Goal: Information Seeking & Learning: Learn about a topic

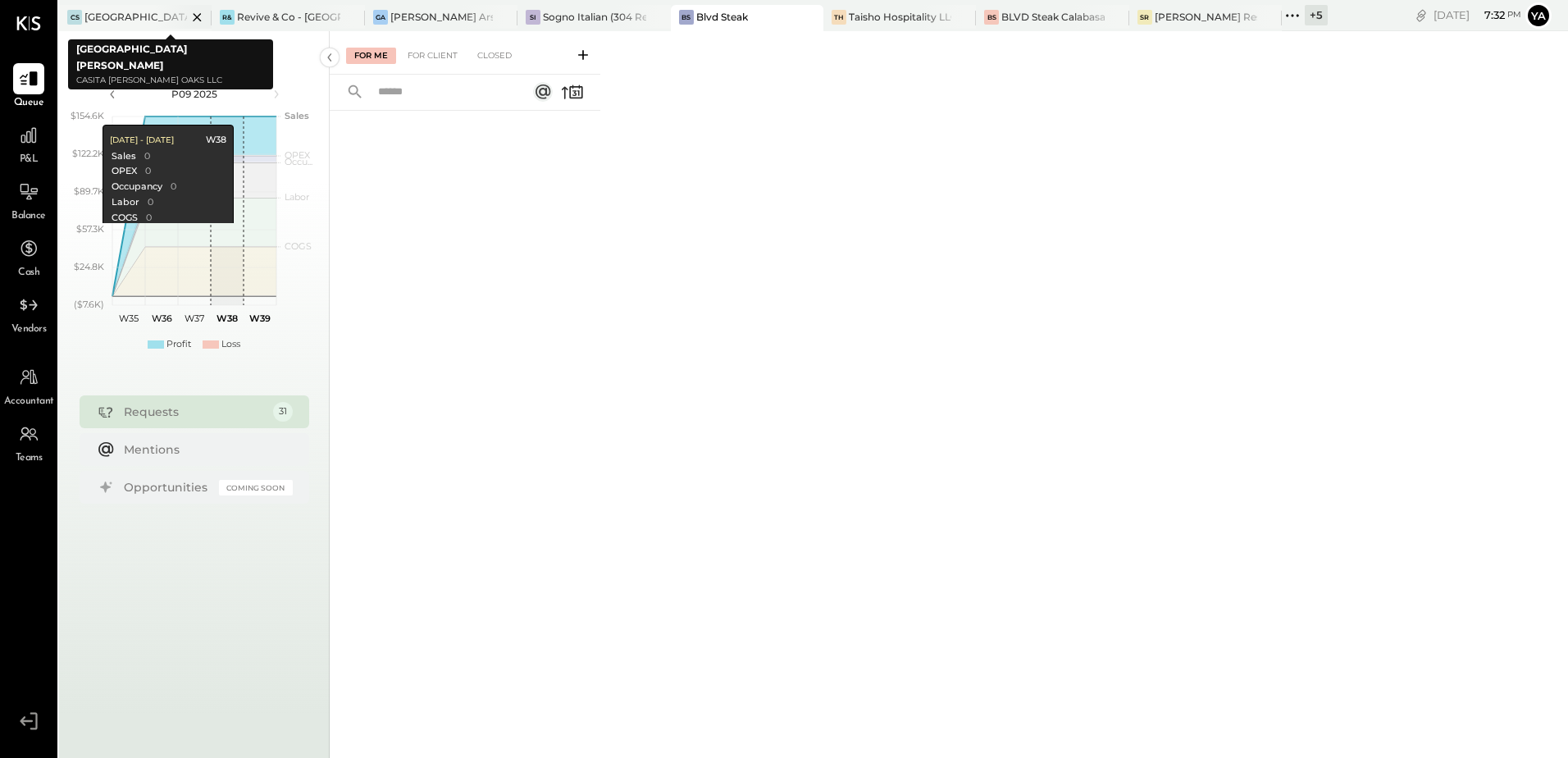
click at [143, 16] on div "[GEOGRAPHIC_DATA][PERSON_NAME]" at bounding box center [136, 16] width 102 height 14
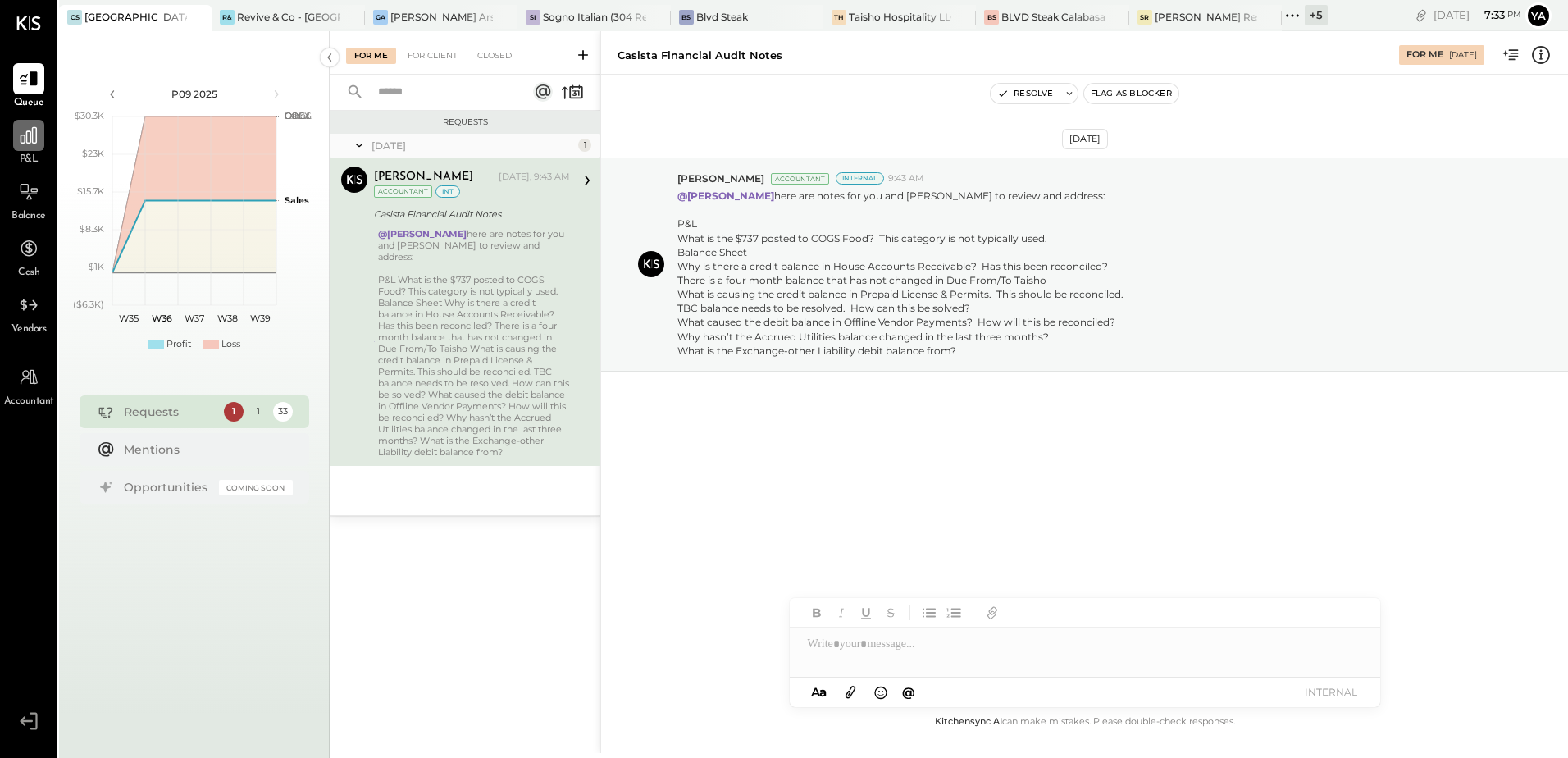
click at [36, 139] on icon at bounding box center [29, 135] width 16 height 16
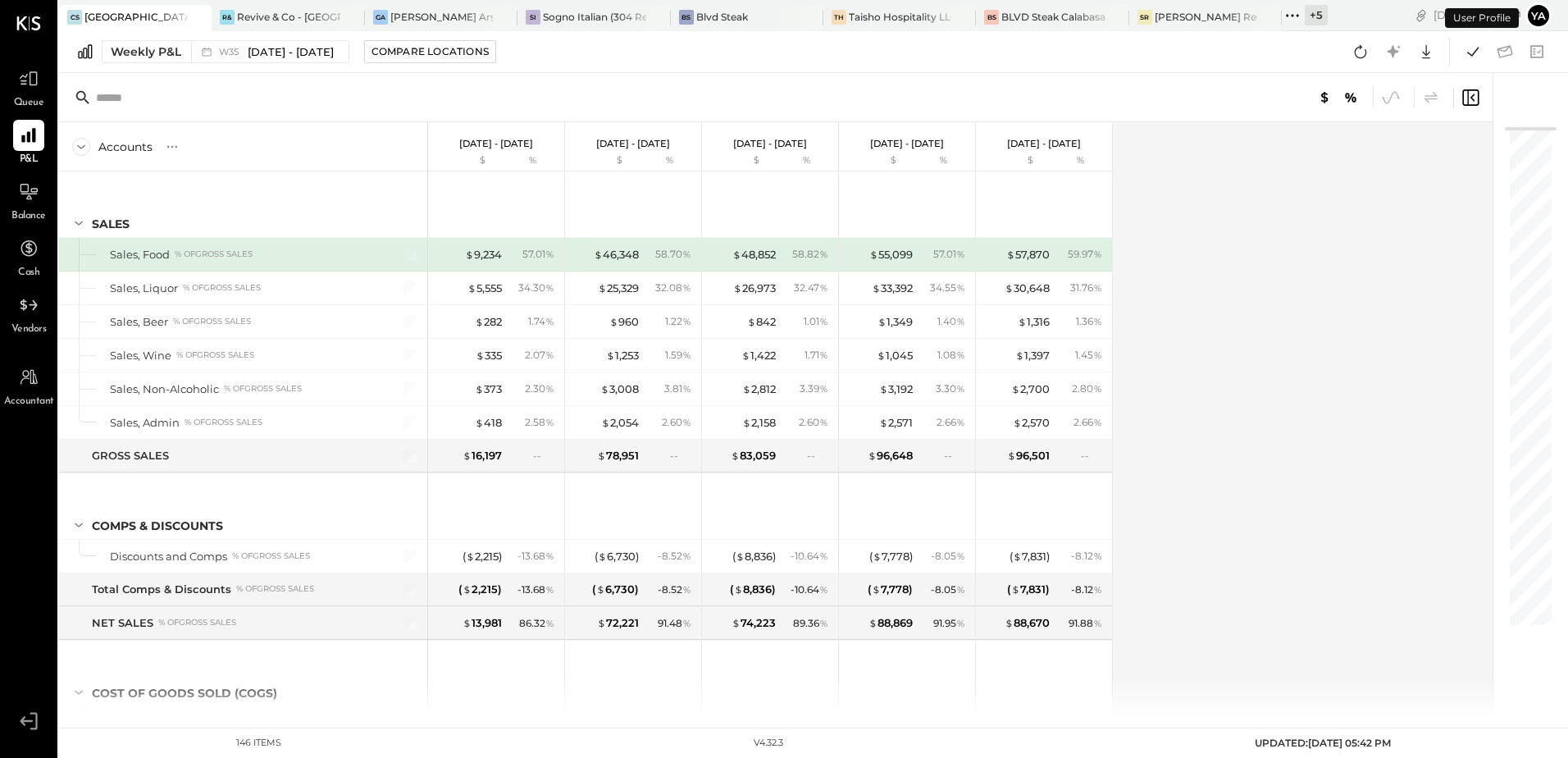
click at [124, 16] on div "[GEOGRAPHIC_DATA][PERSON_NAME]" at bounding box center [136, 16] width 102 height 14
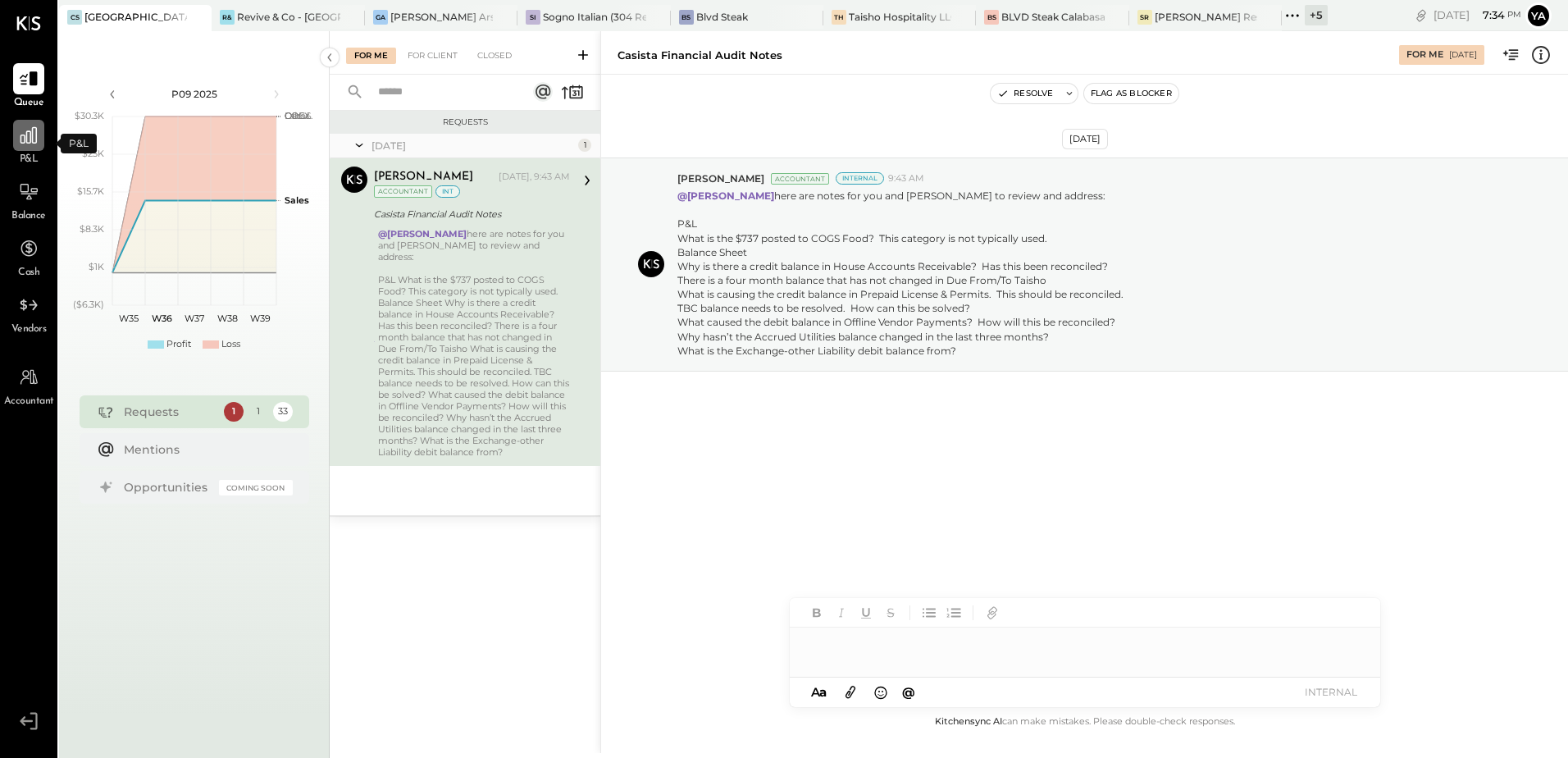
click at [18, 143] on icon at bounding box center [29, 135] width 21 height 21
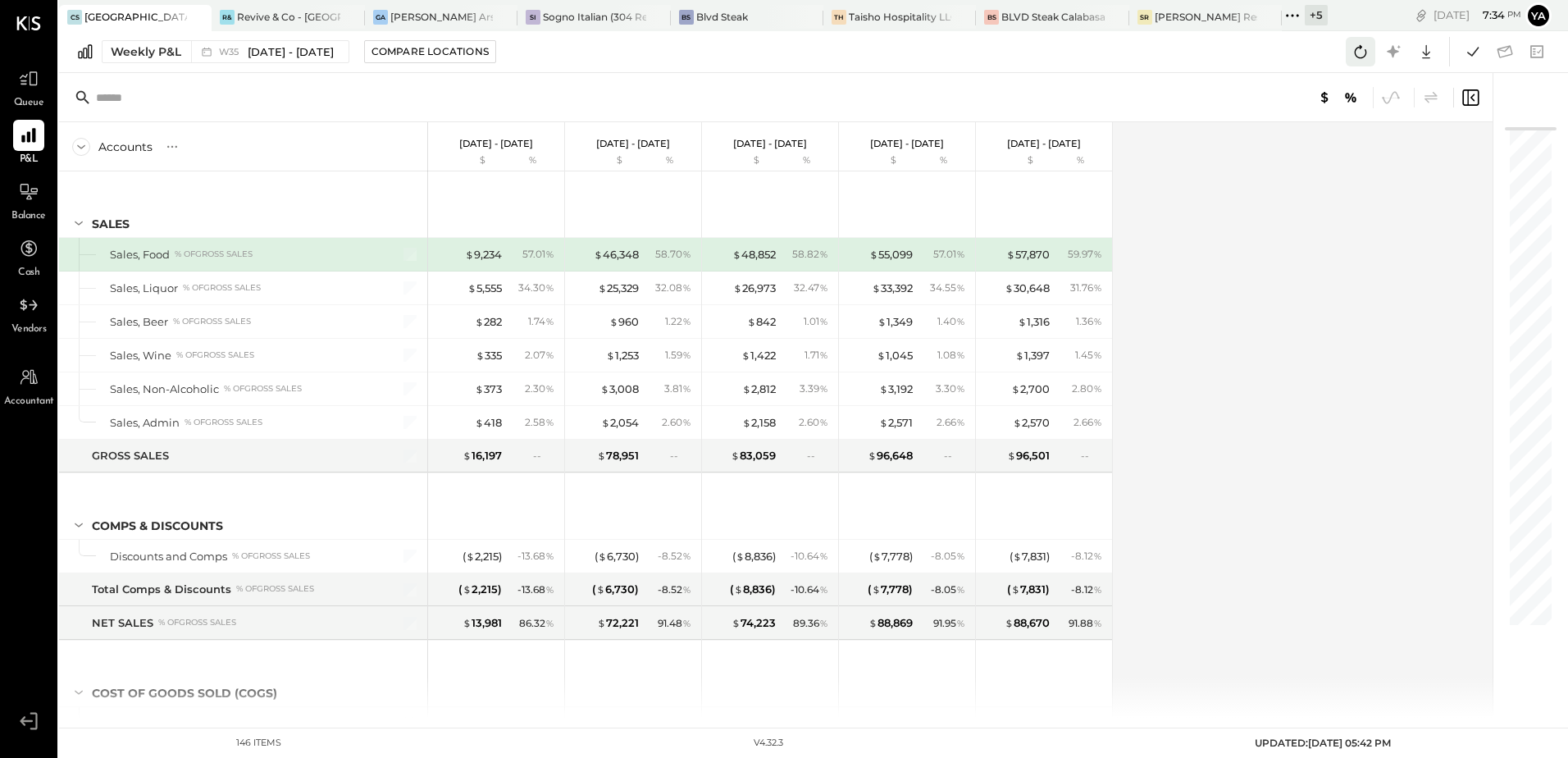
click at [1362, 54] on icon at bounding box center [1360, 52] width 21 height 21
click at [152, 14] on div "[GEOGRAPHIC_DATA][PERSON_NAME]" at bounding box center [136, 16] width 102 height 14
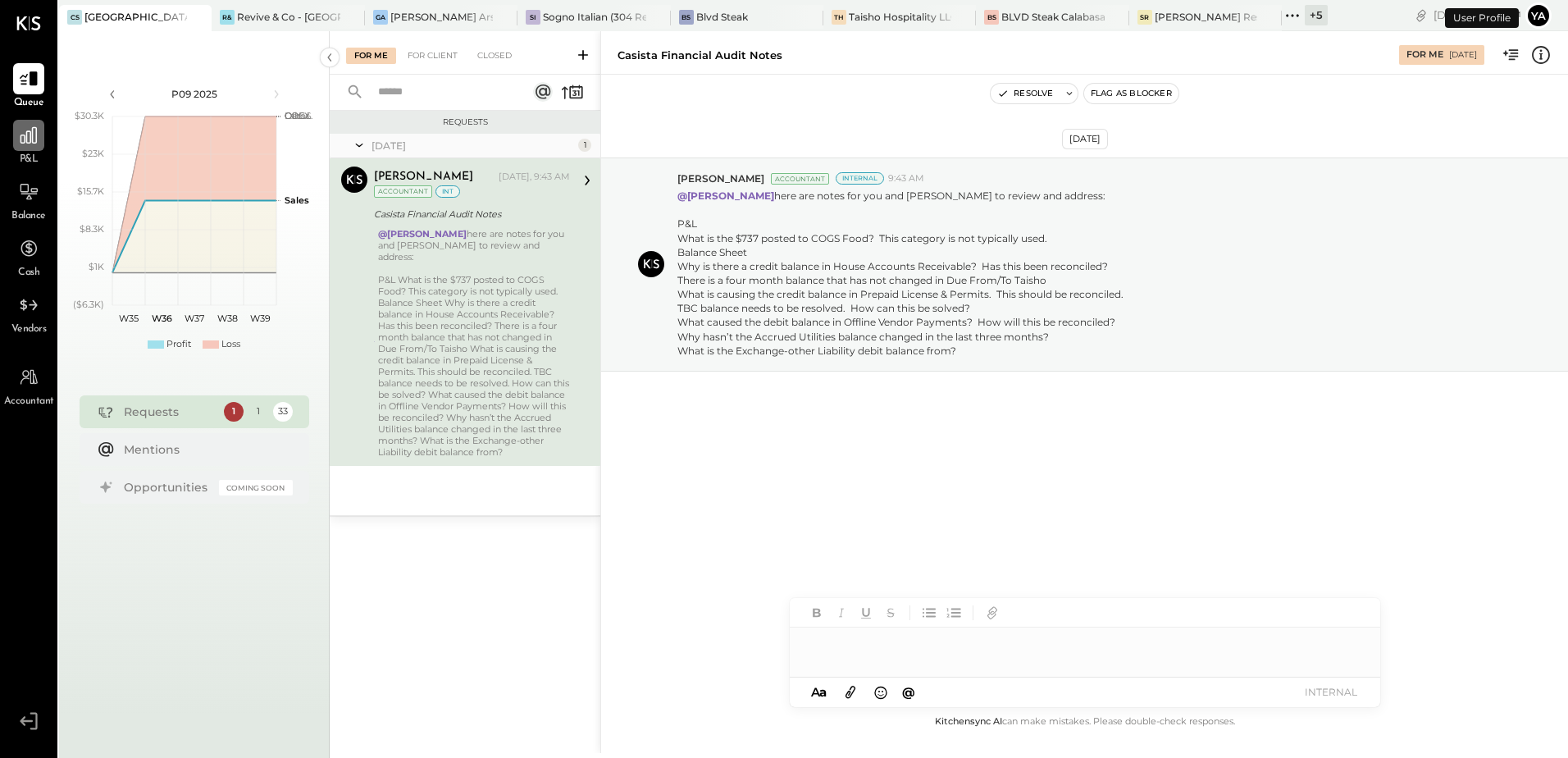
click at [40, 139] on icon at bounding box center [29, 135] width 21 height 21
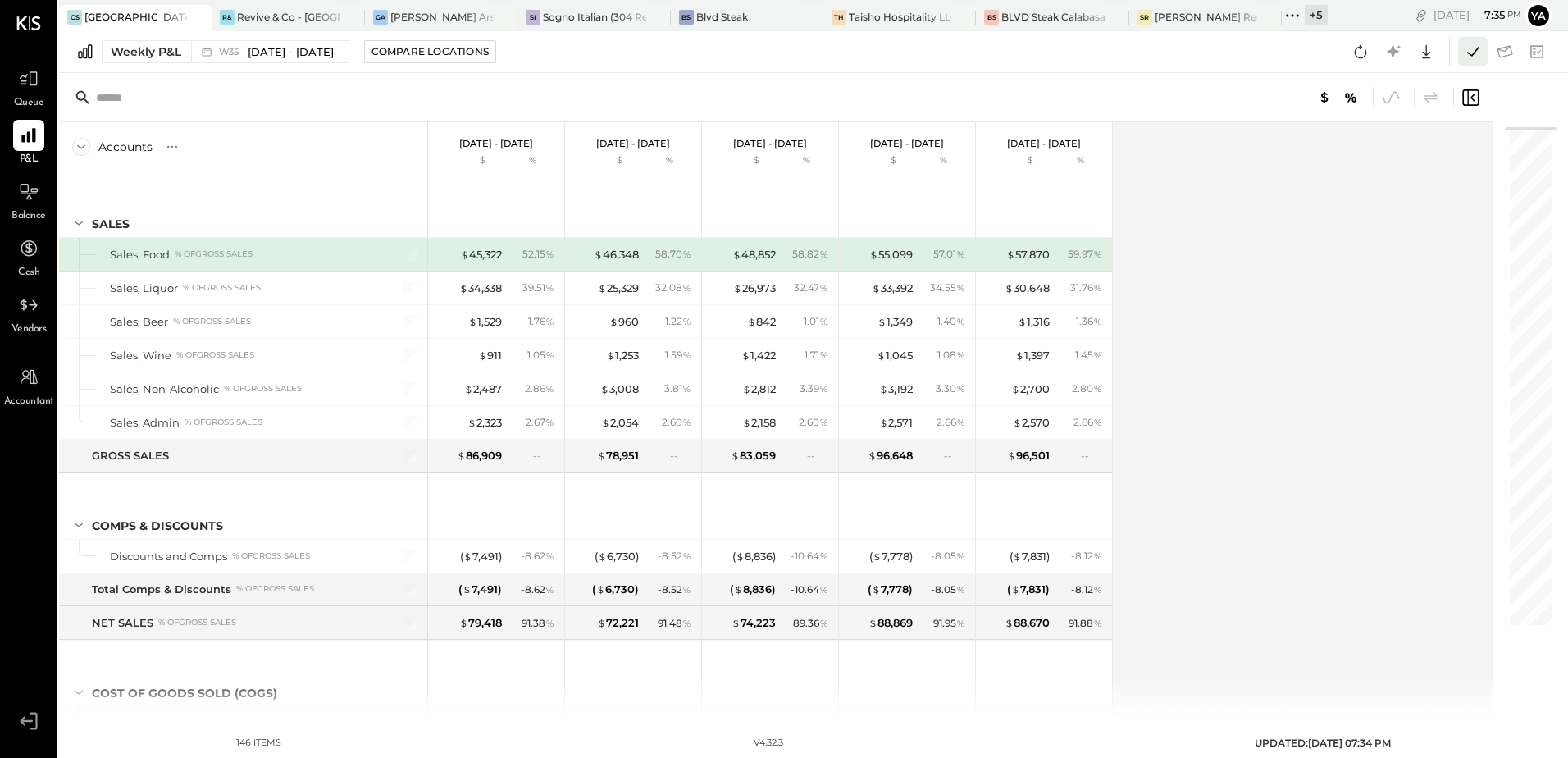
click at [1473, 56] on icon at bounding box center [1473, 52] width 21 height 21
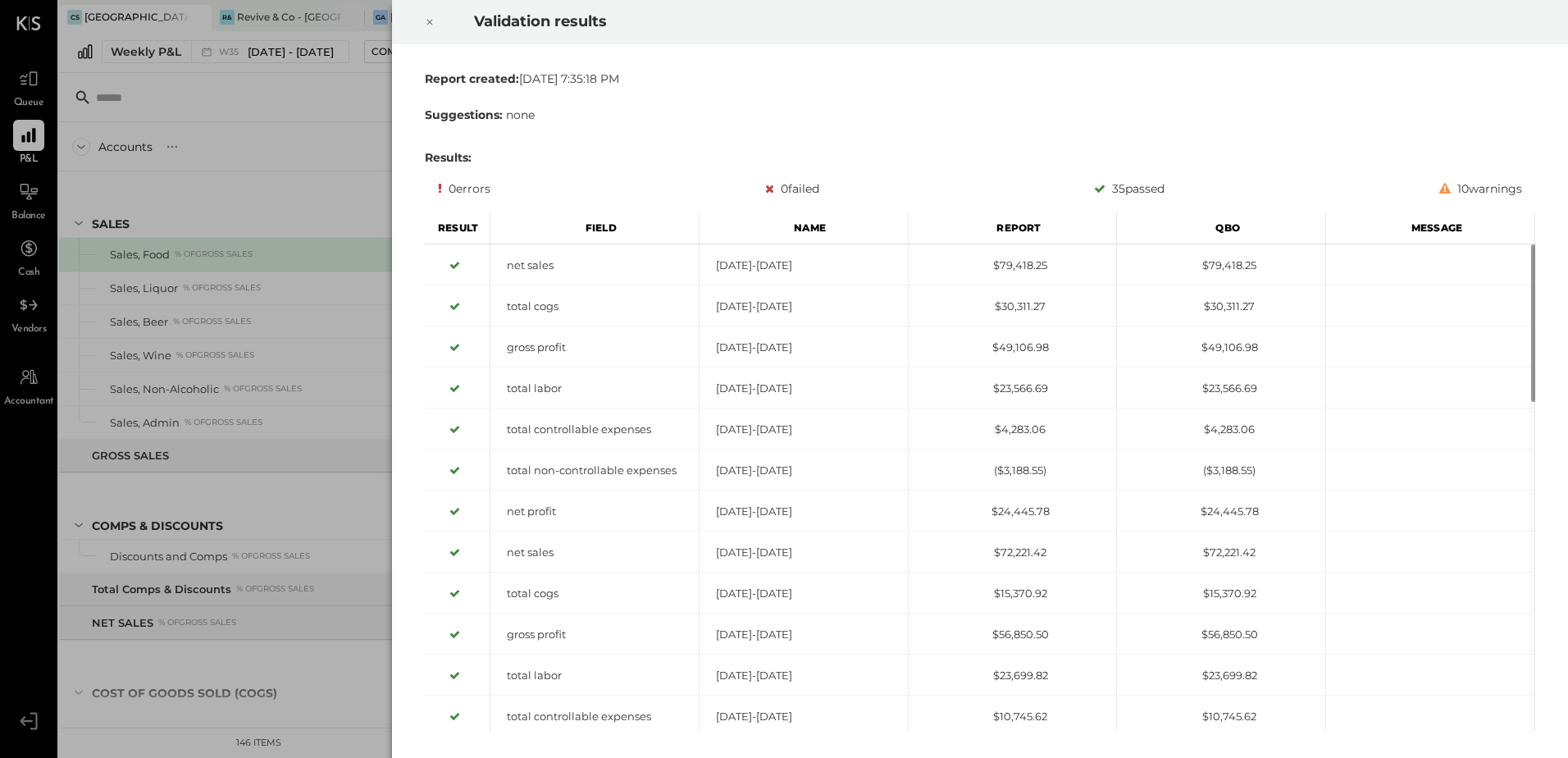
click at [426, 21] on icon at bounding box center [430, 22] width 10 height 20
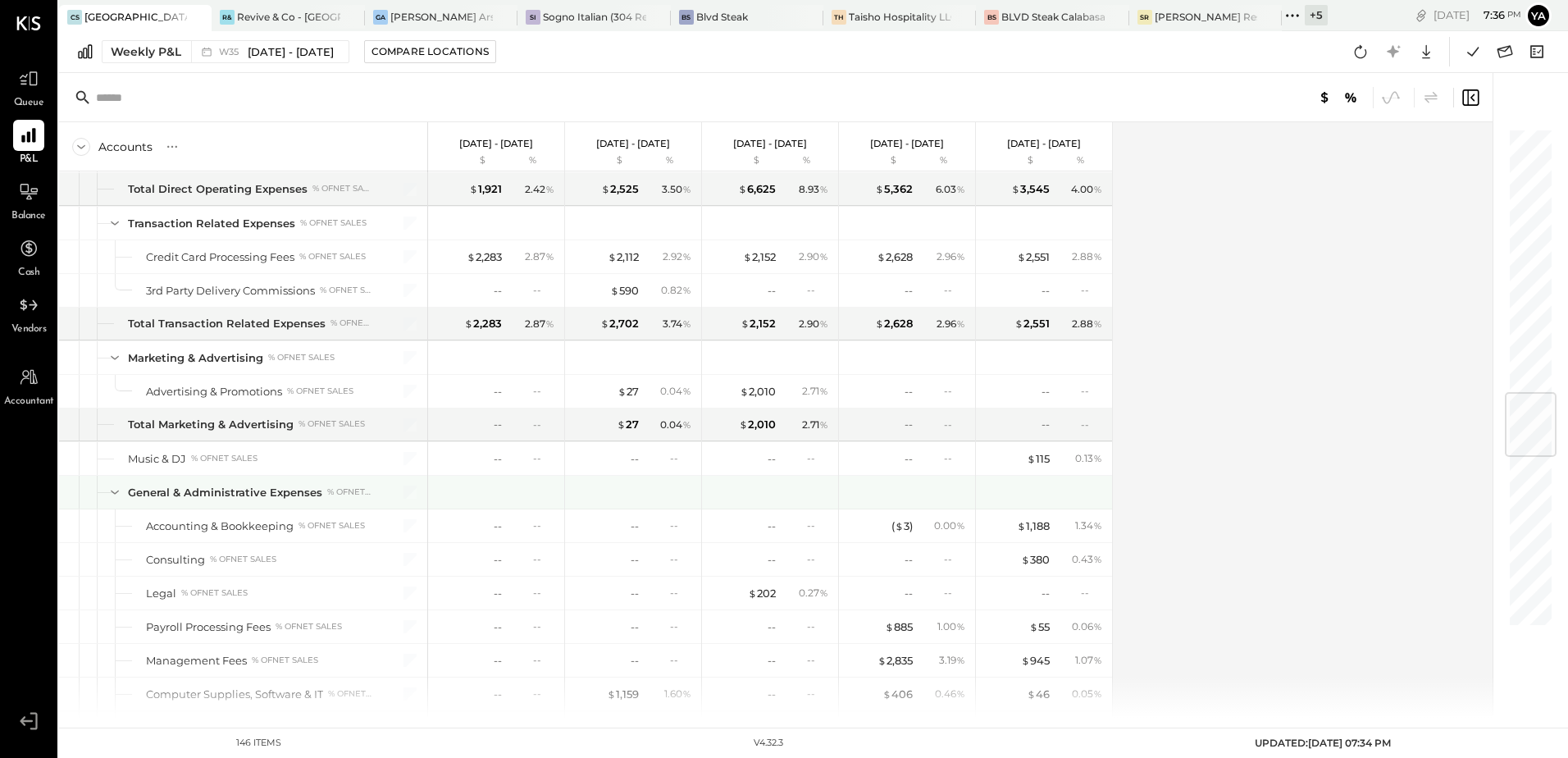
scroll to position [1804, 0]
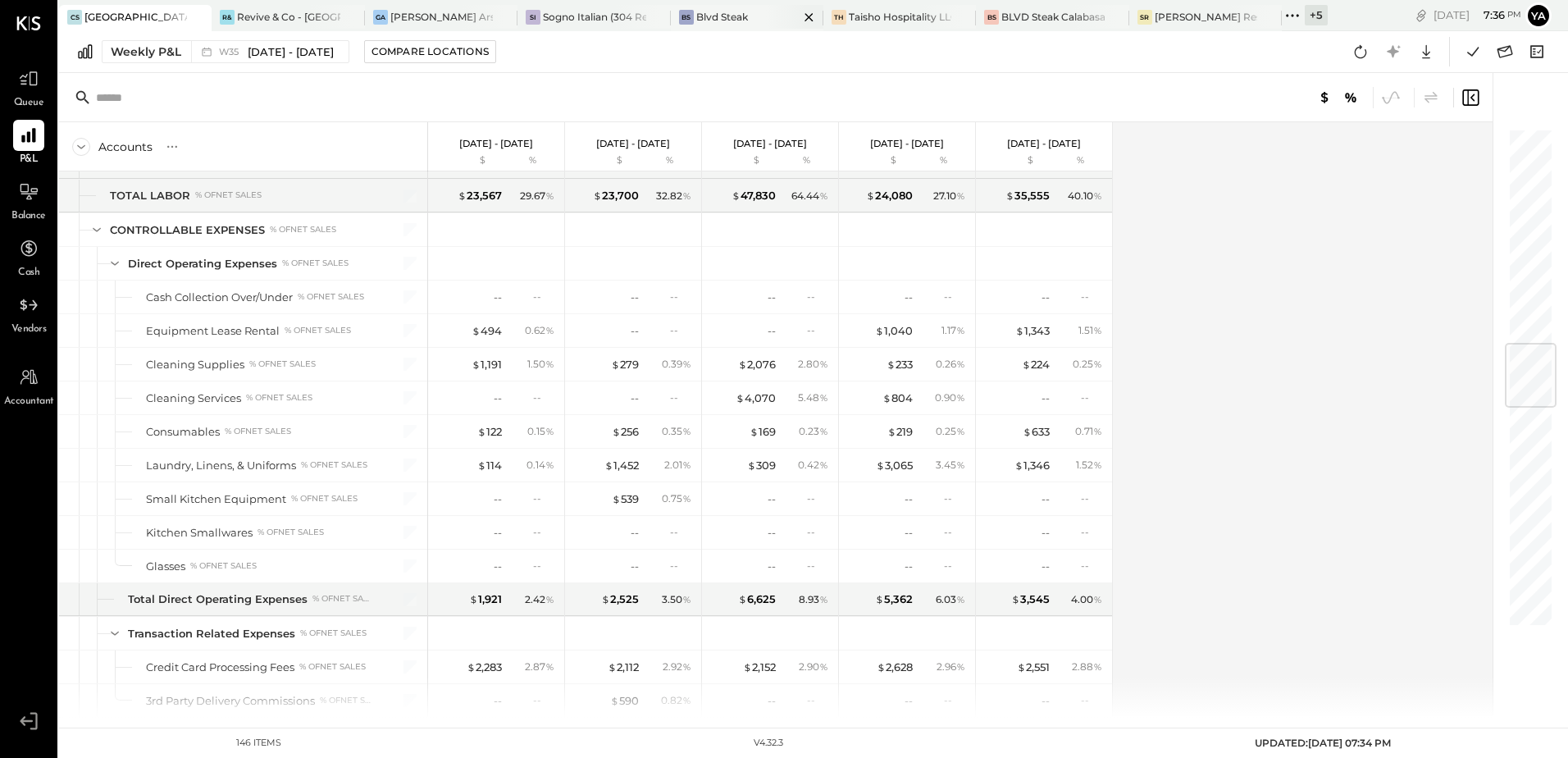
click at [708, 26] on div "BS Blvd Steak" at bounding box center [747, 18] width 152 height 26
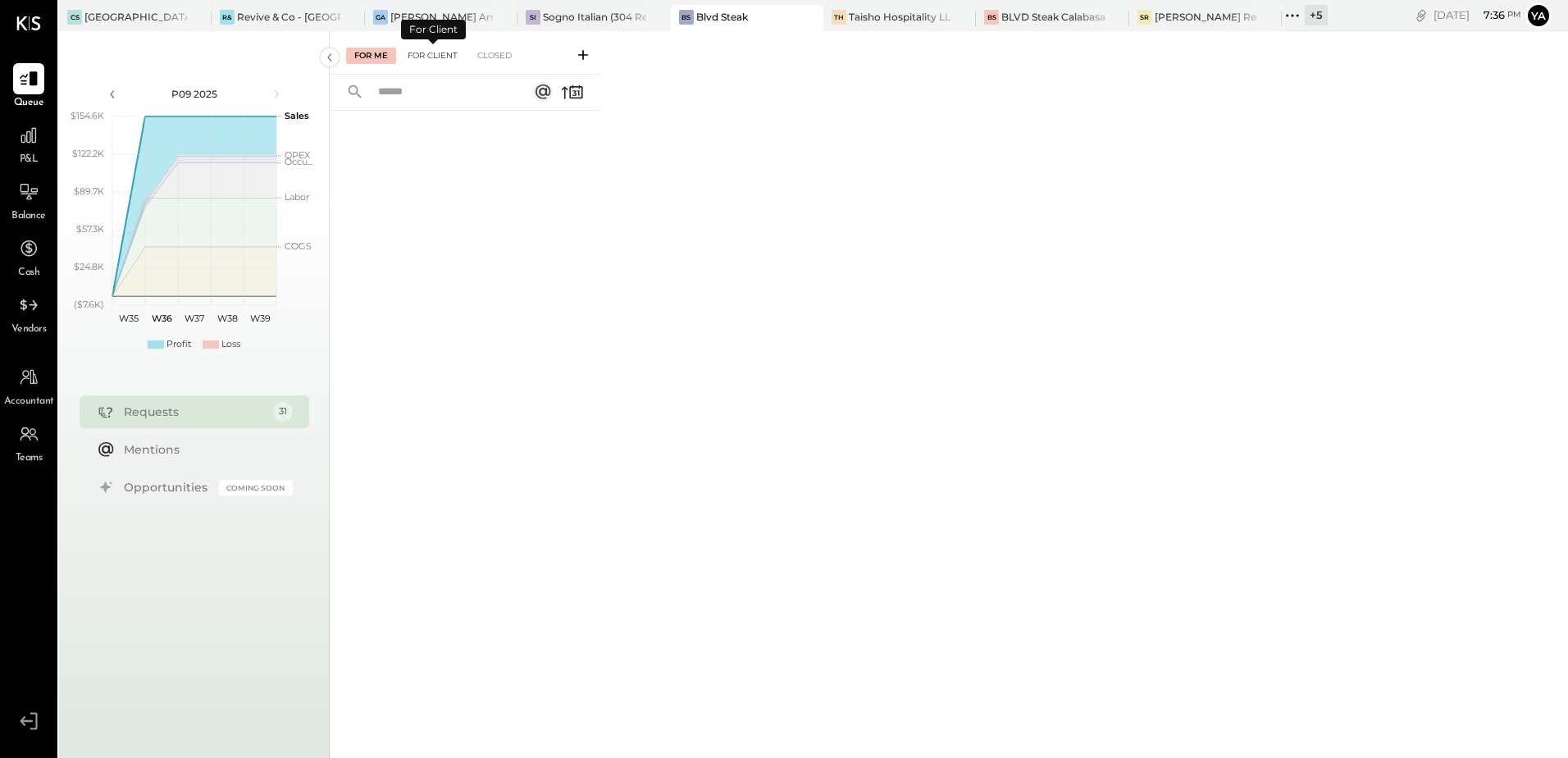
click at [442, 58] on div "For Client" at bounding box center [433, 56] width 67 height 16
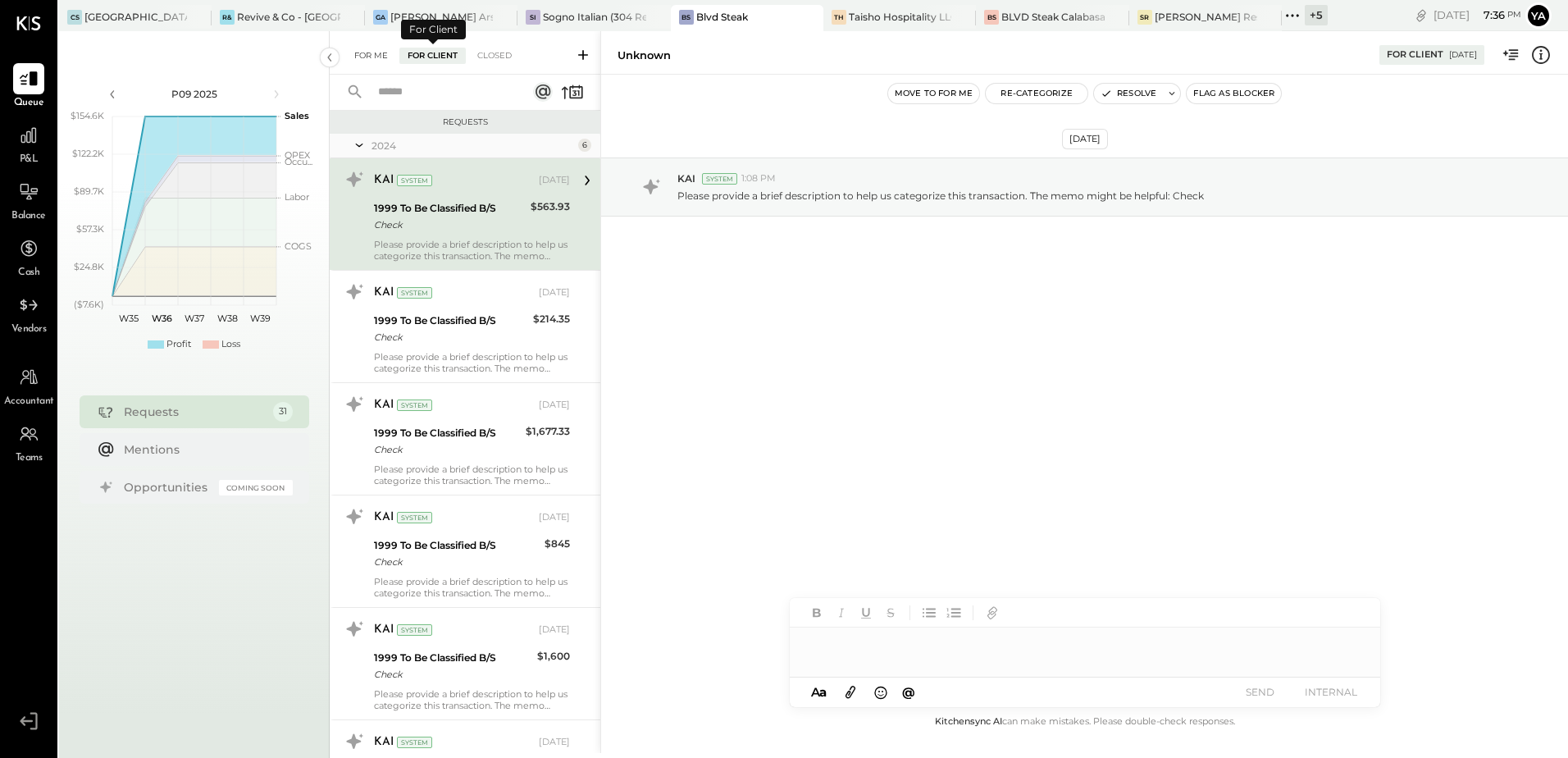
click at [376, 63] on div "For Me" at bounding box center [371, 56] width 50 height 16
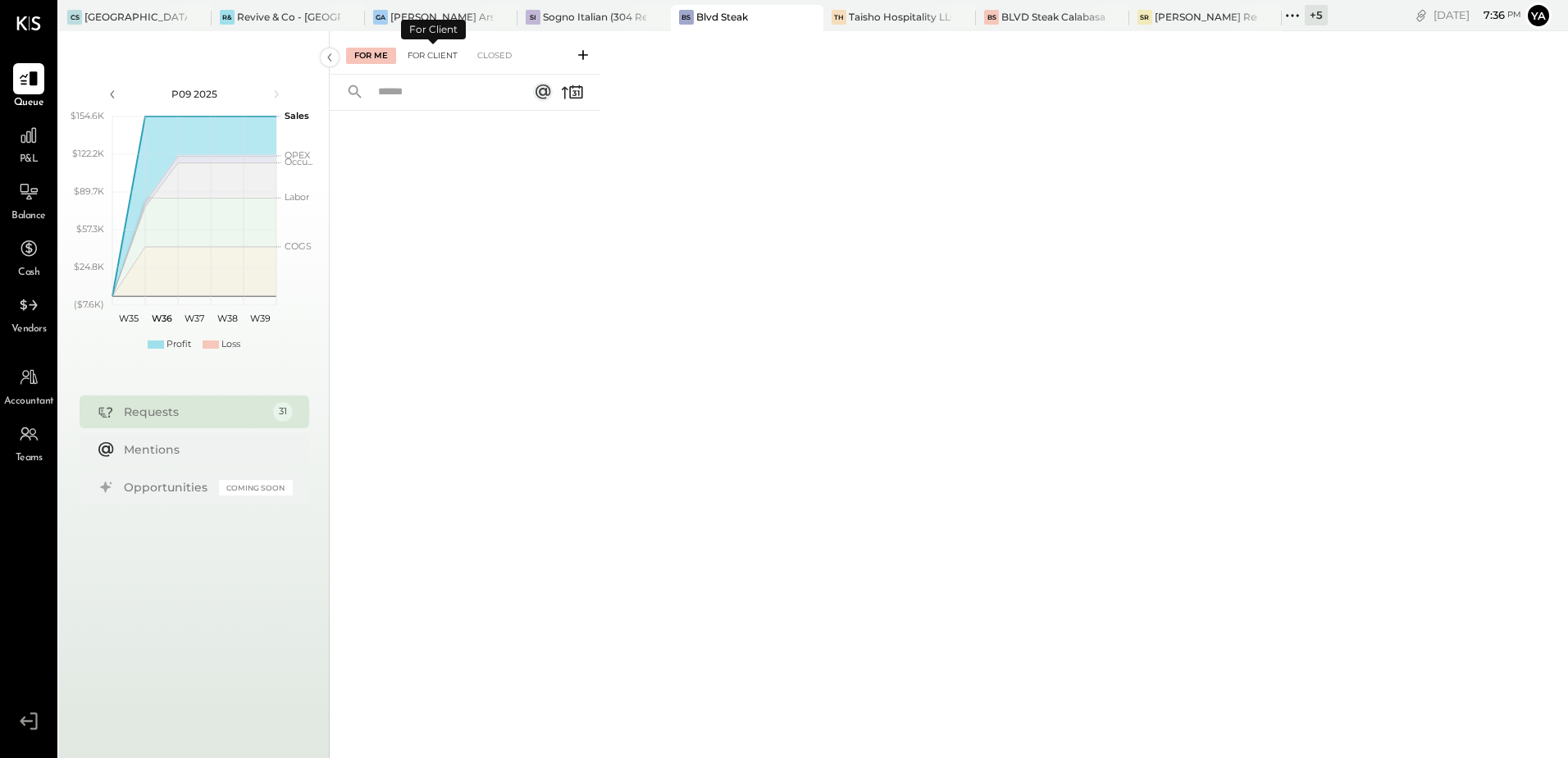
click at [428, 55] on div "For Client" at bounding box center [433, 56] width 67 height 16
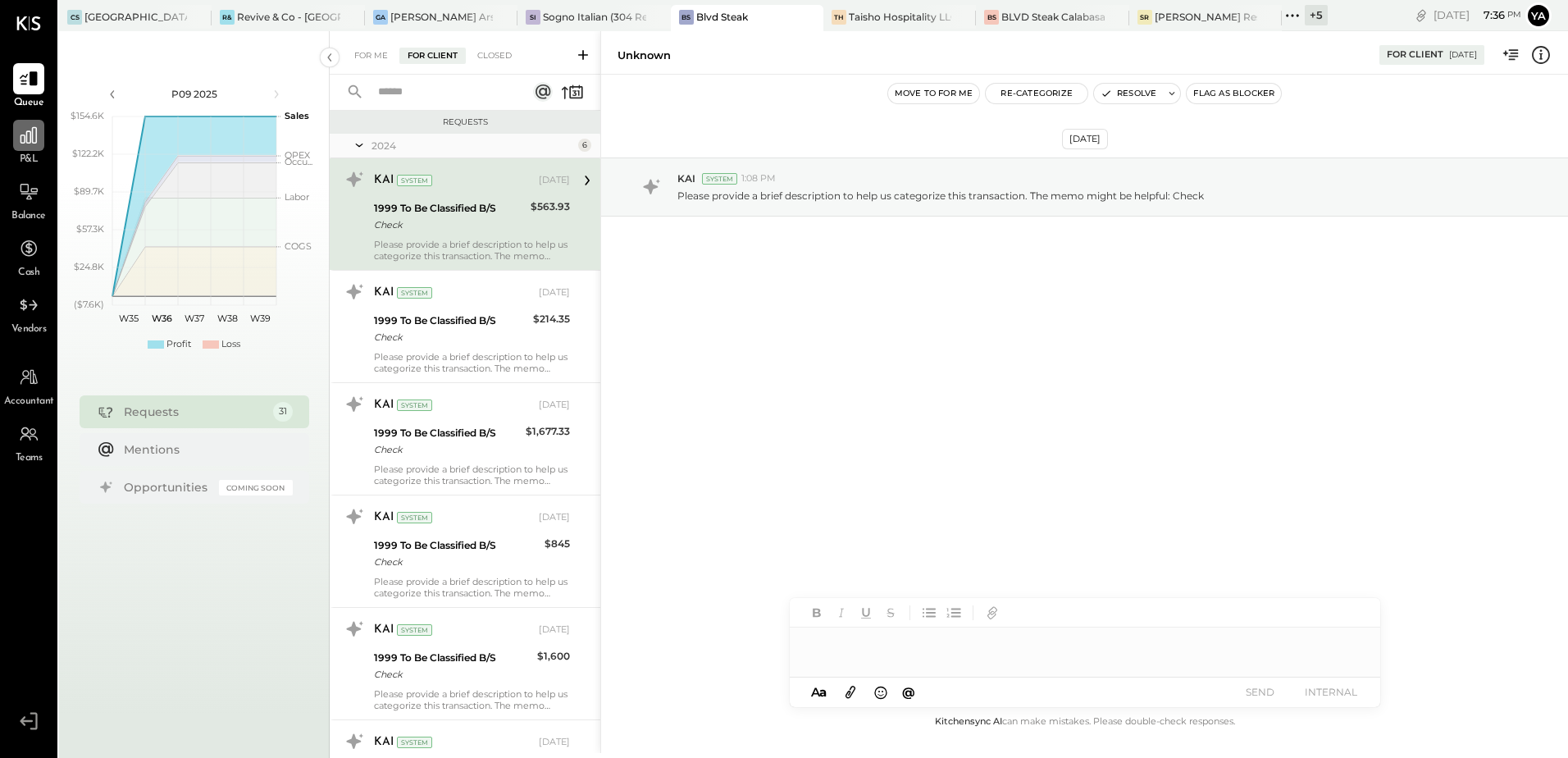
click at [35, 147] on div at bounding box center [29, 135] width 31 height 31
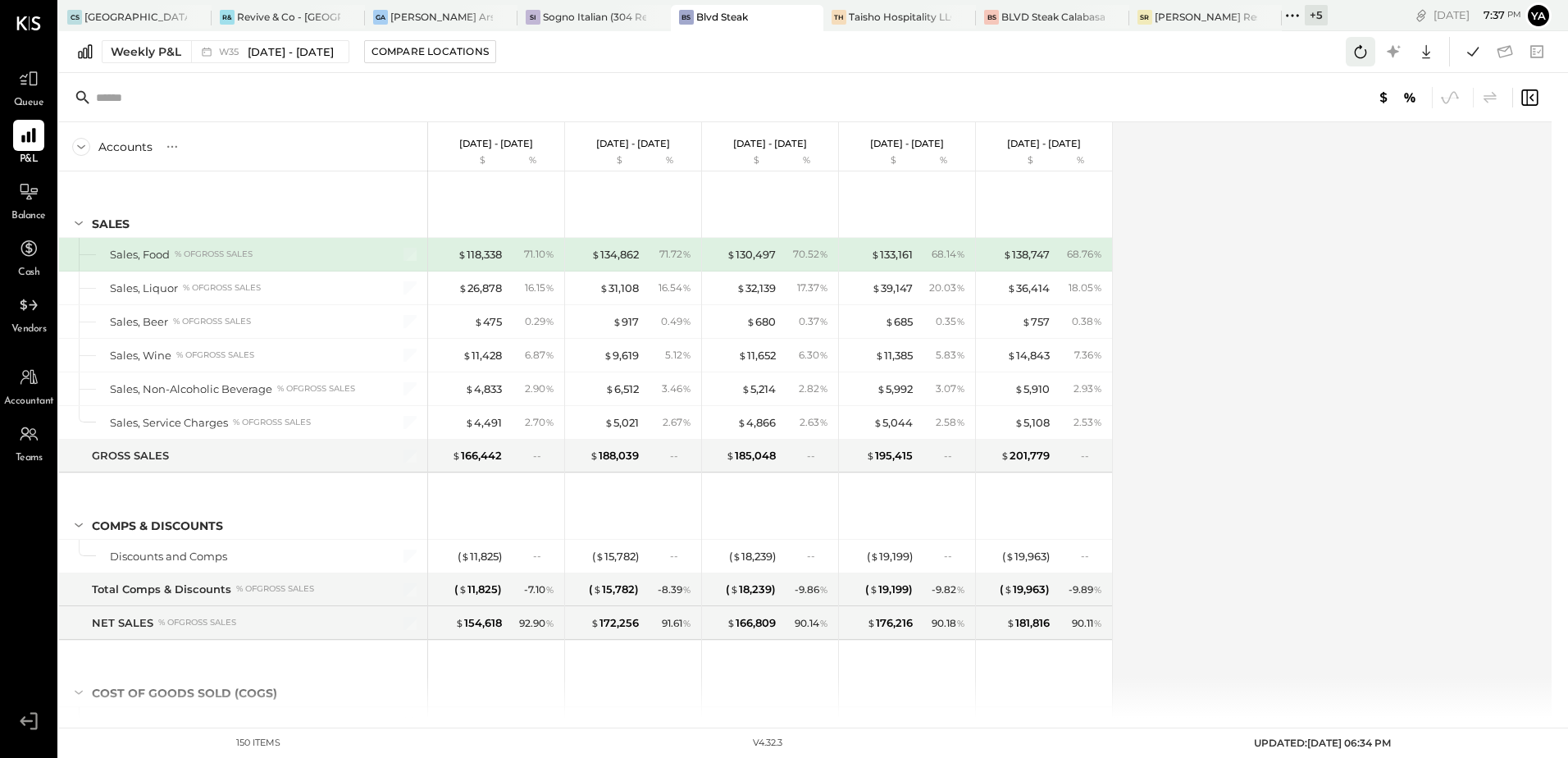
click at [1361, 53] on icon at bounding box center [1360, 52] width 21 height 21
click at [1358, 49] on icon at bounding box center [1360, 52] width 21 height 21
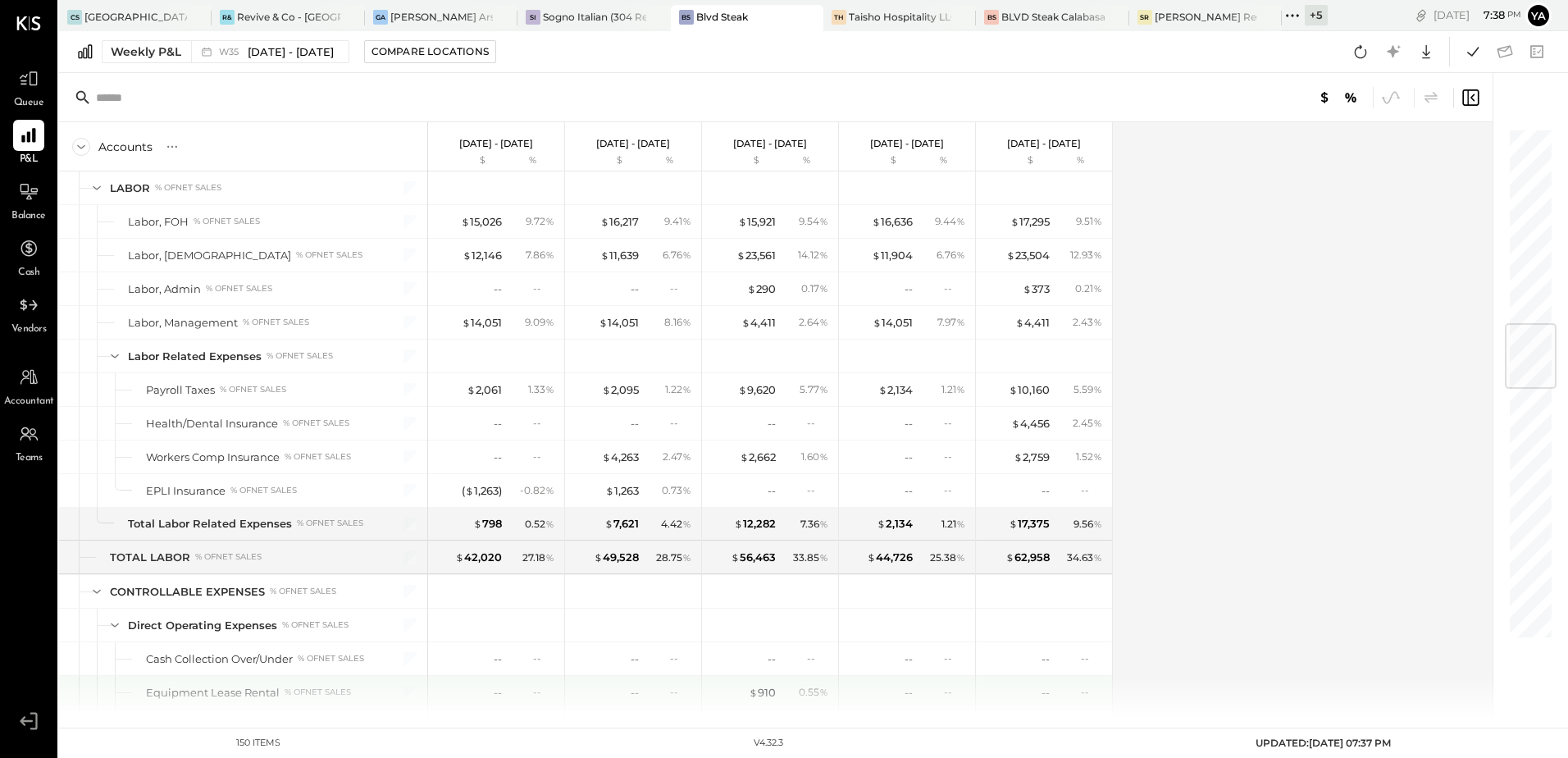
scroll to position [1640, 0]
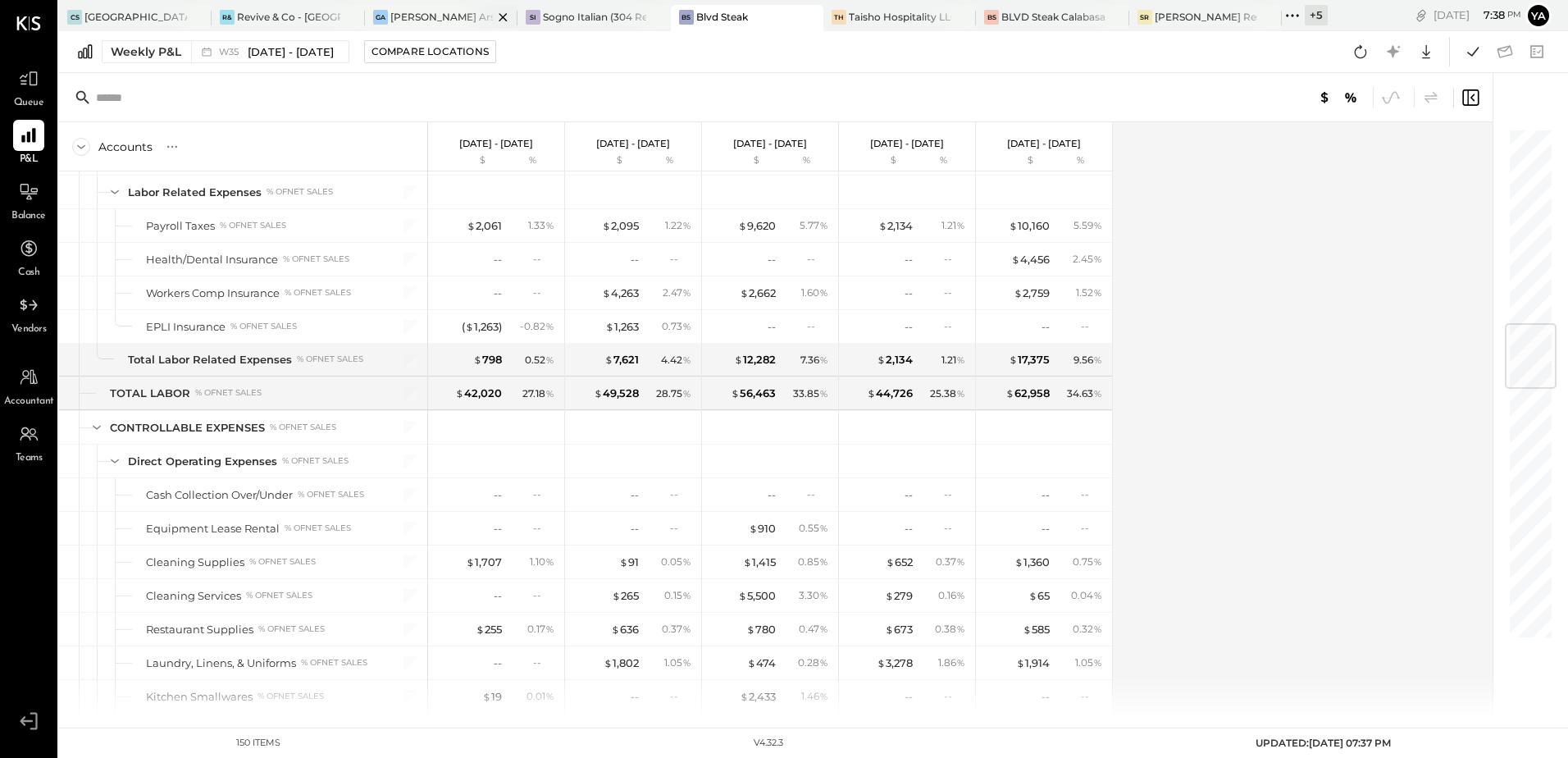
click at [419, 19] on div "[PERSON_NAME] Arso" at bounding box center [442, 16] width 102 height 14
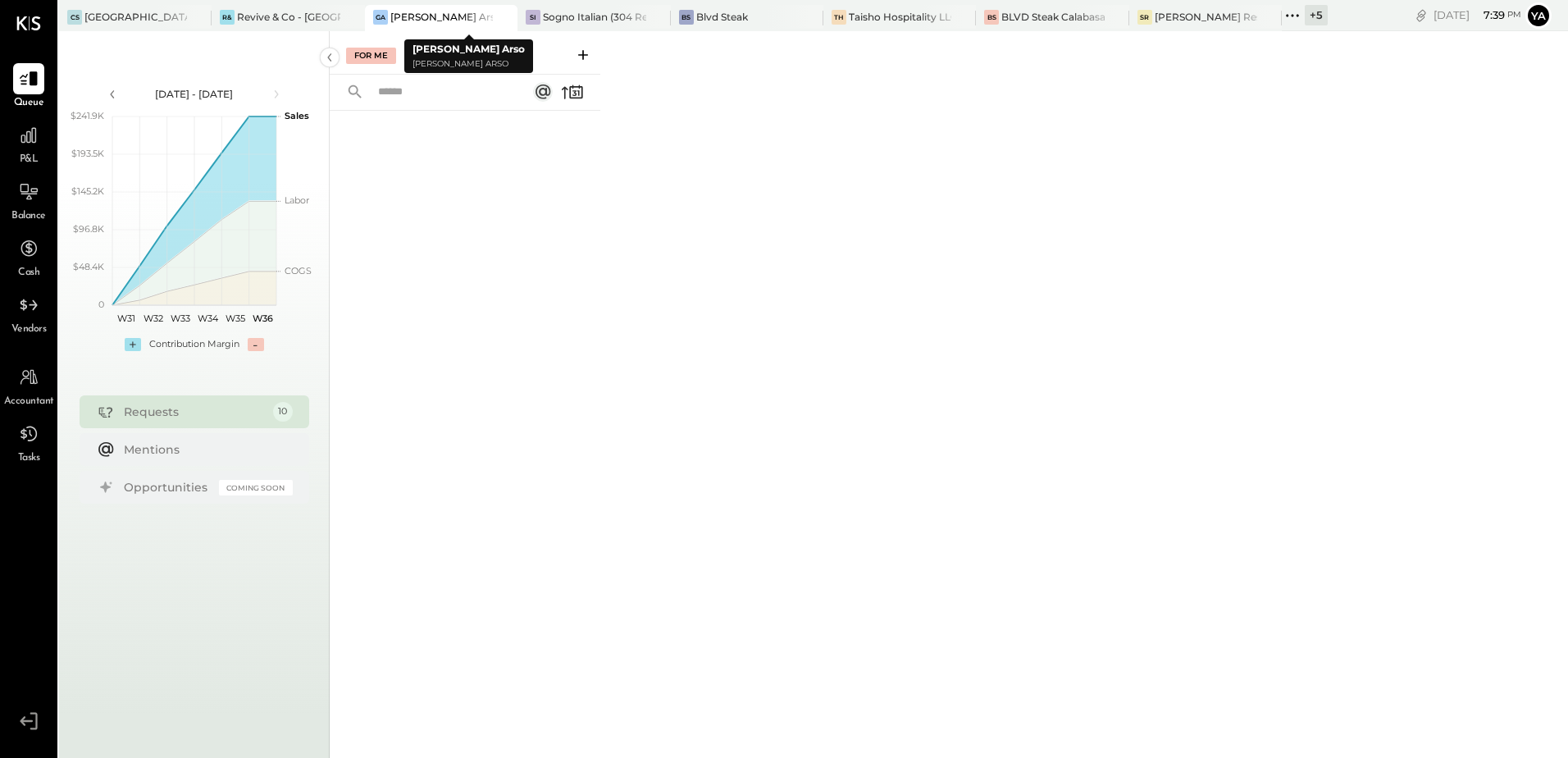
click at [419, 19] on div "[PERSON_NAME] Arso" at bounding box center [442, 16] width 102 height 14
click at [22, 144] on icon at bounding box center [29, 135] width 21 height 21
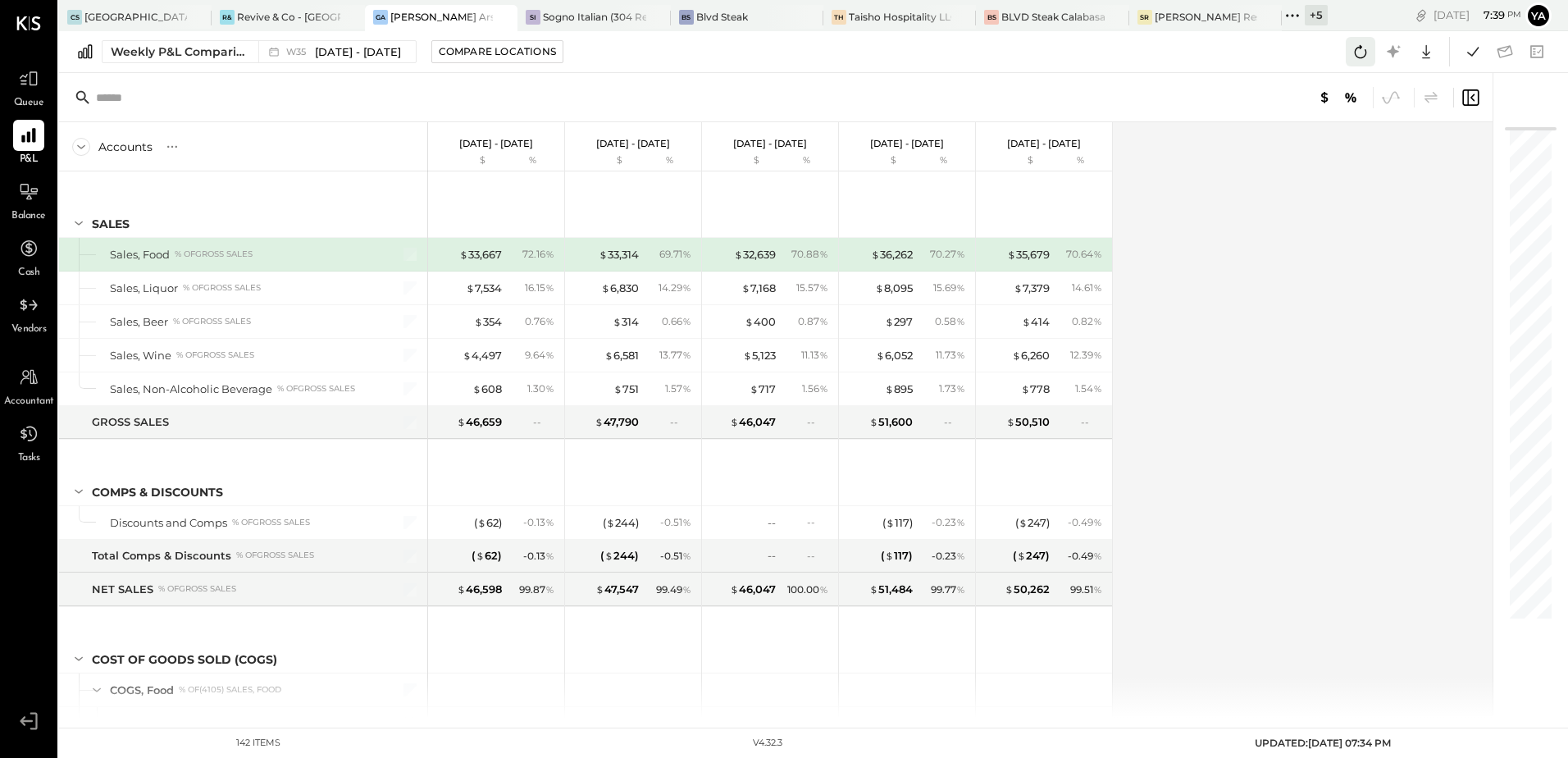
click at [1361, 52] on icon at bounding box center [1360, 52] width 21 height 21
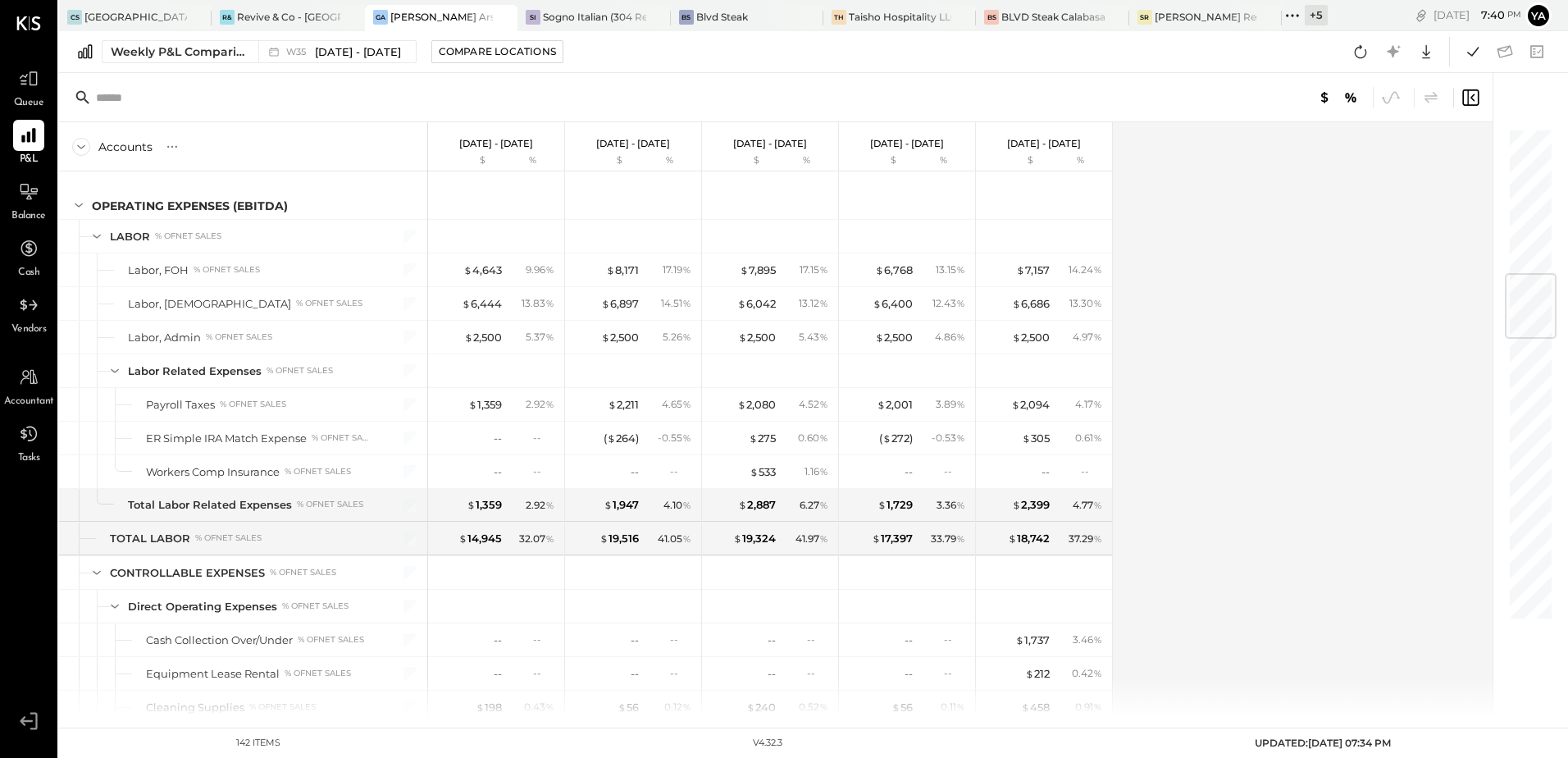
scroll to position [902, 0]
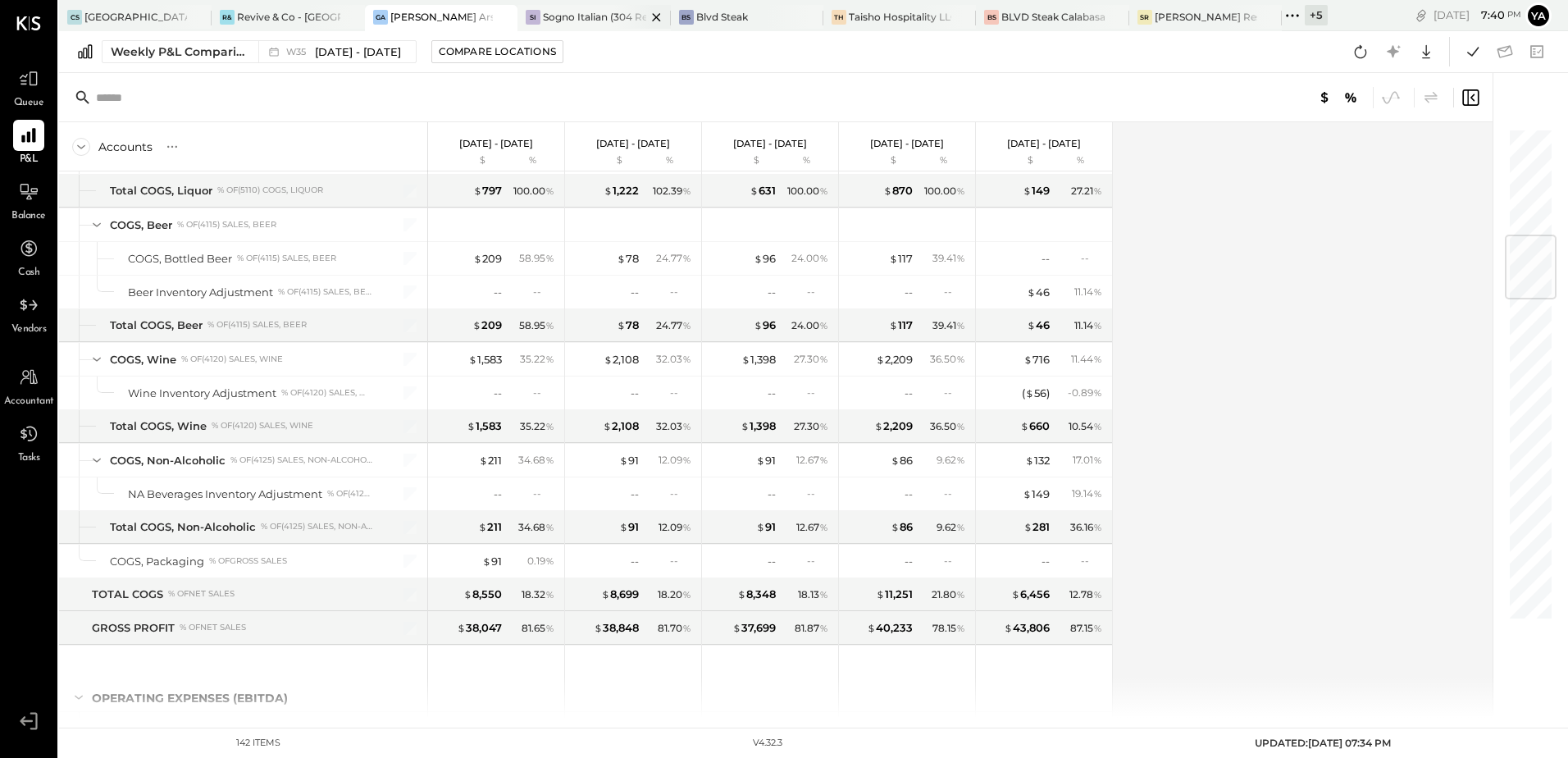
click at [572, 18] on div "Sogno Italian (304 Restaurant)" at bounding box center [594, 16] width 102 height 14
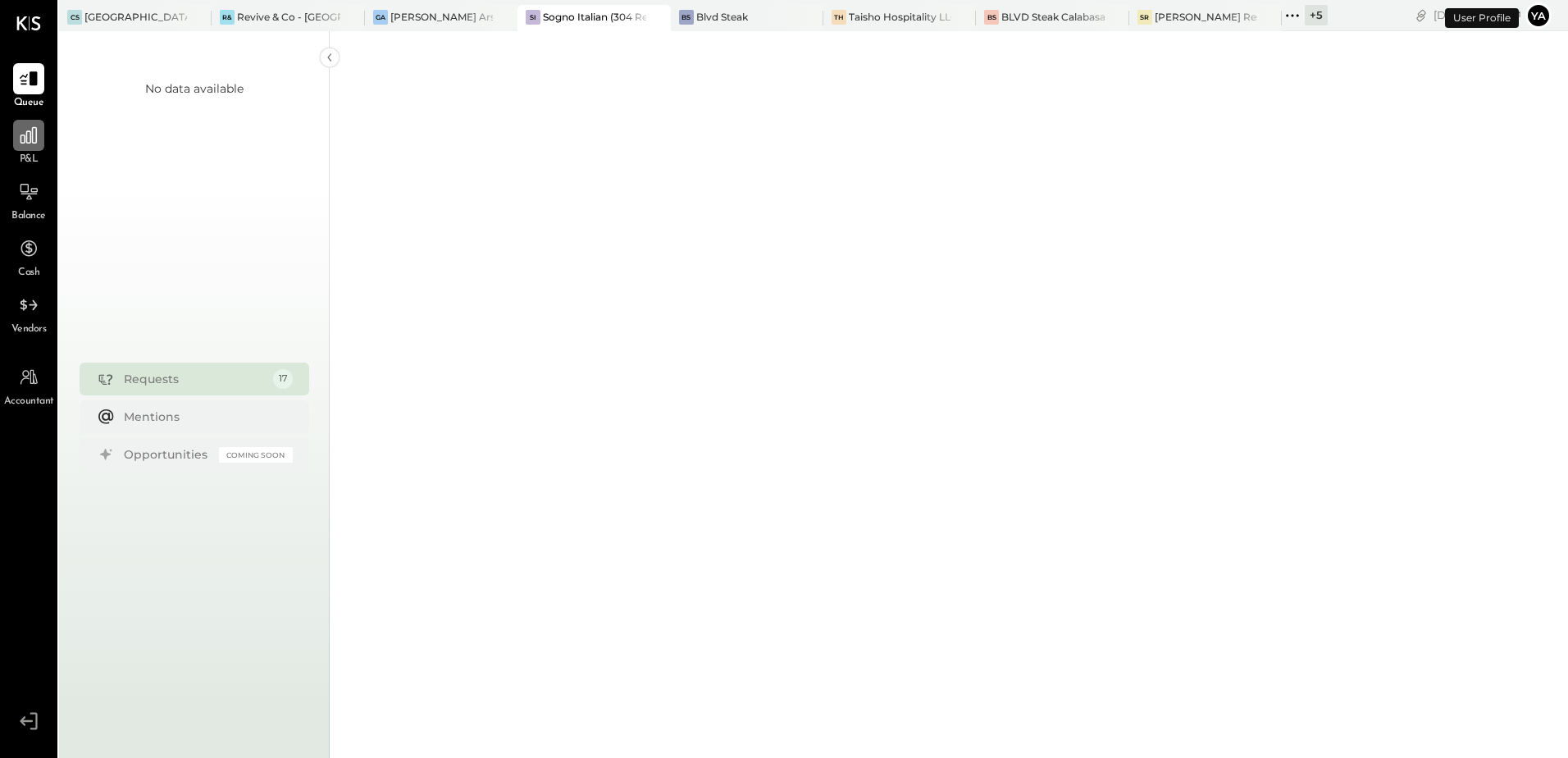
click at [33, 148] on div at bounding box center [29, 135] width 31 height 31
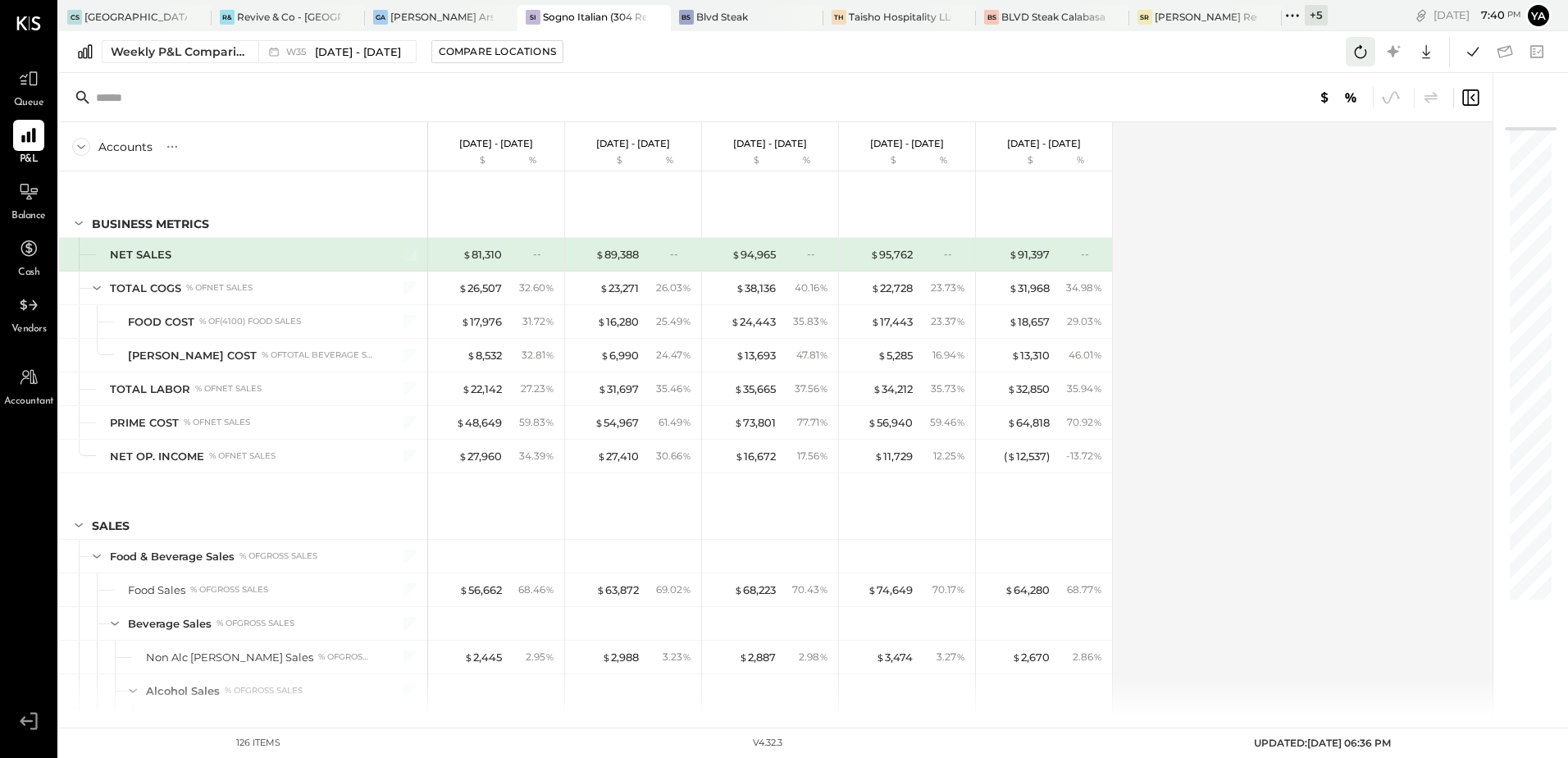
click at [1361, 59] on icon at bounding box center [1360, 52] width 21 height 21
click at [1364, 60] on icon at bounding box center [1360, 52] width 21 height 21
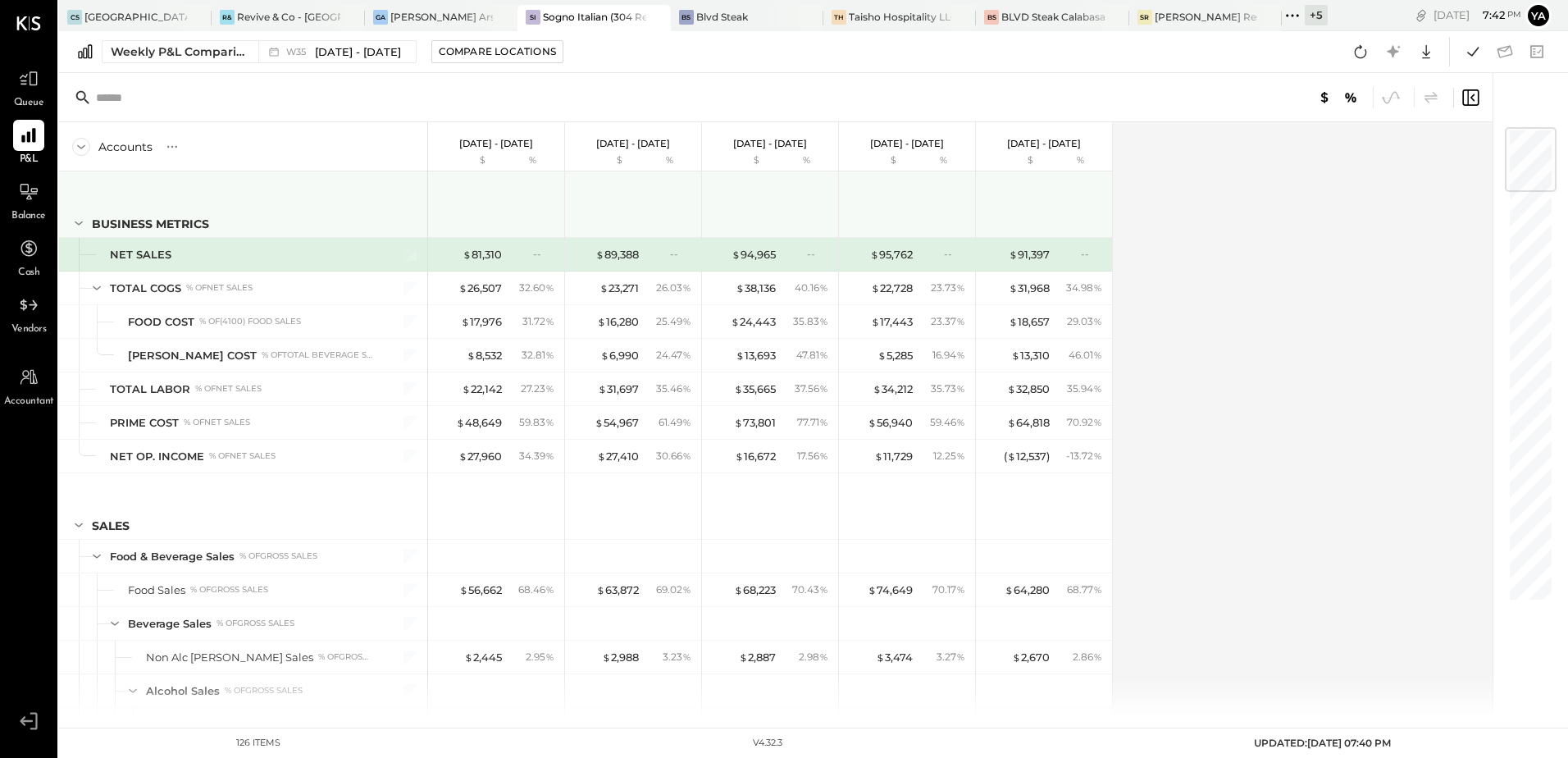
click at [80, 222] on icon at bounding box center [79, 223] width 18 height 18
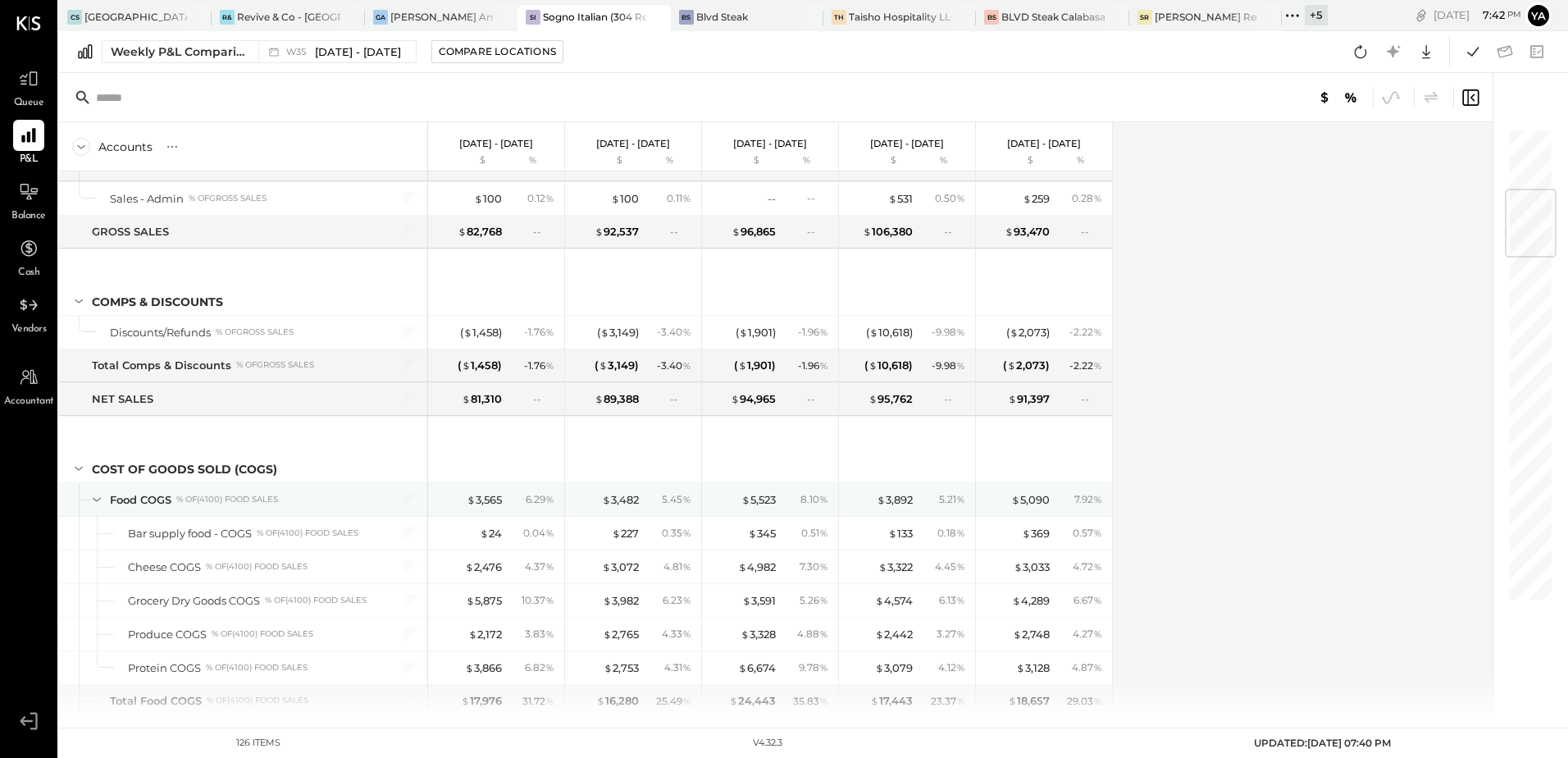
scroll to position [164, 0]
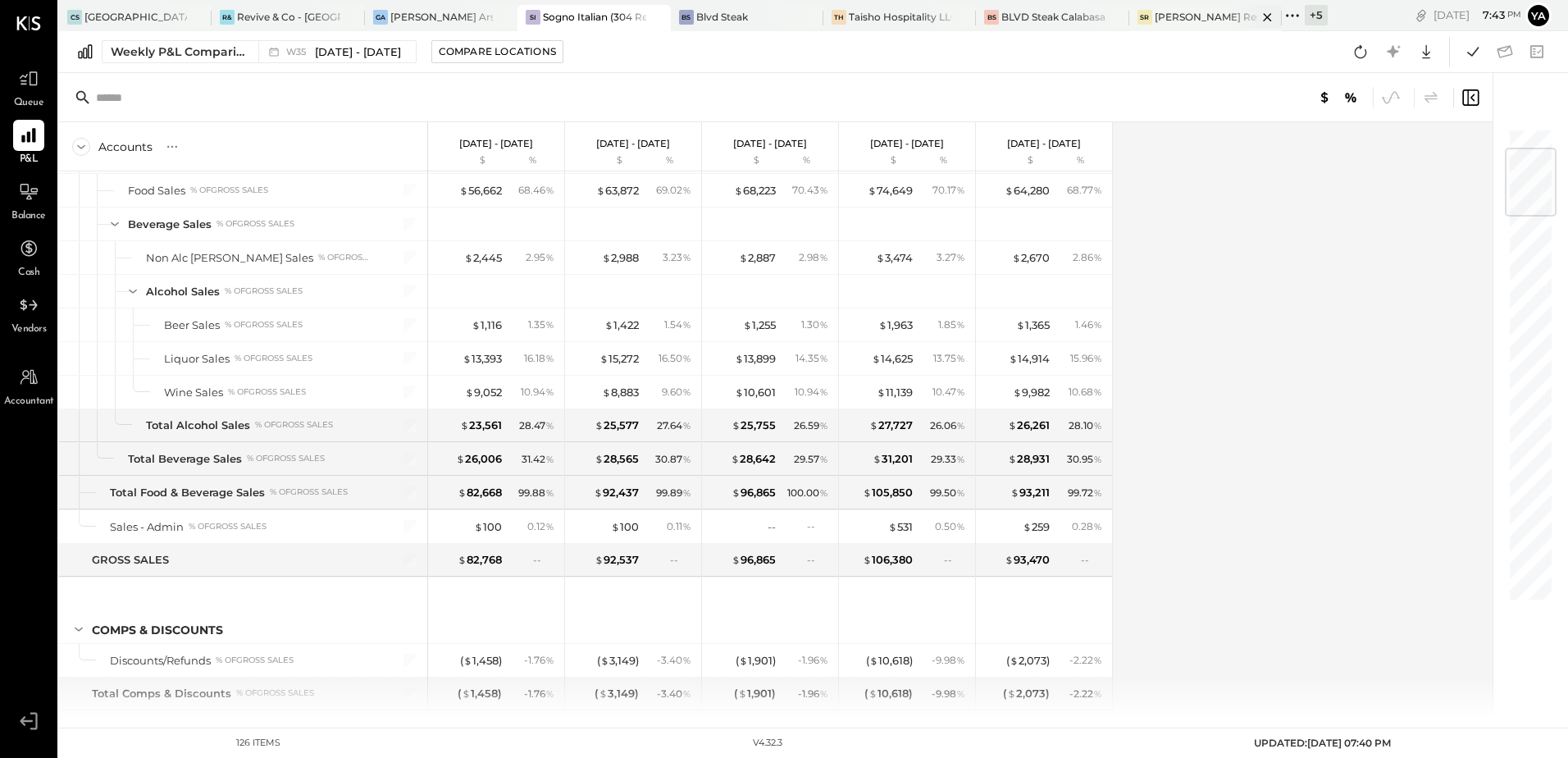
click at [1187, 18] on div "[PERSON_NAME] Restaurant & Deli" at bounding box center [1205, 16] width 102 height 14
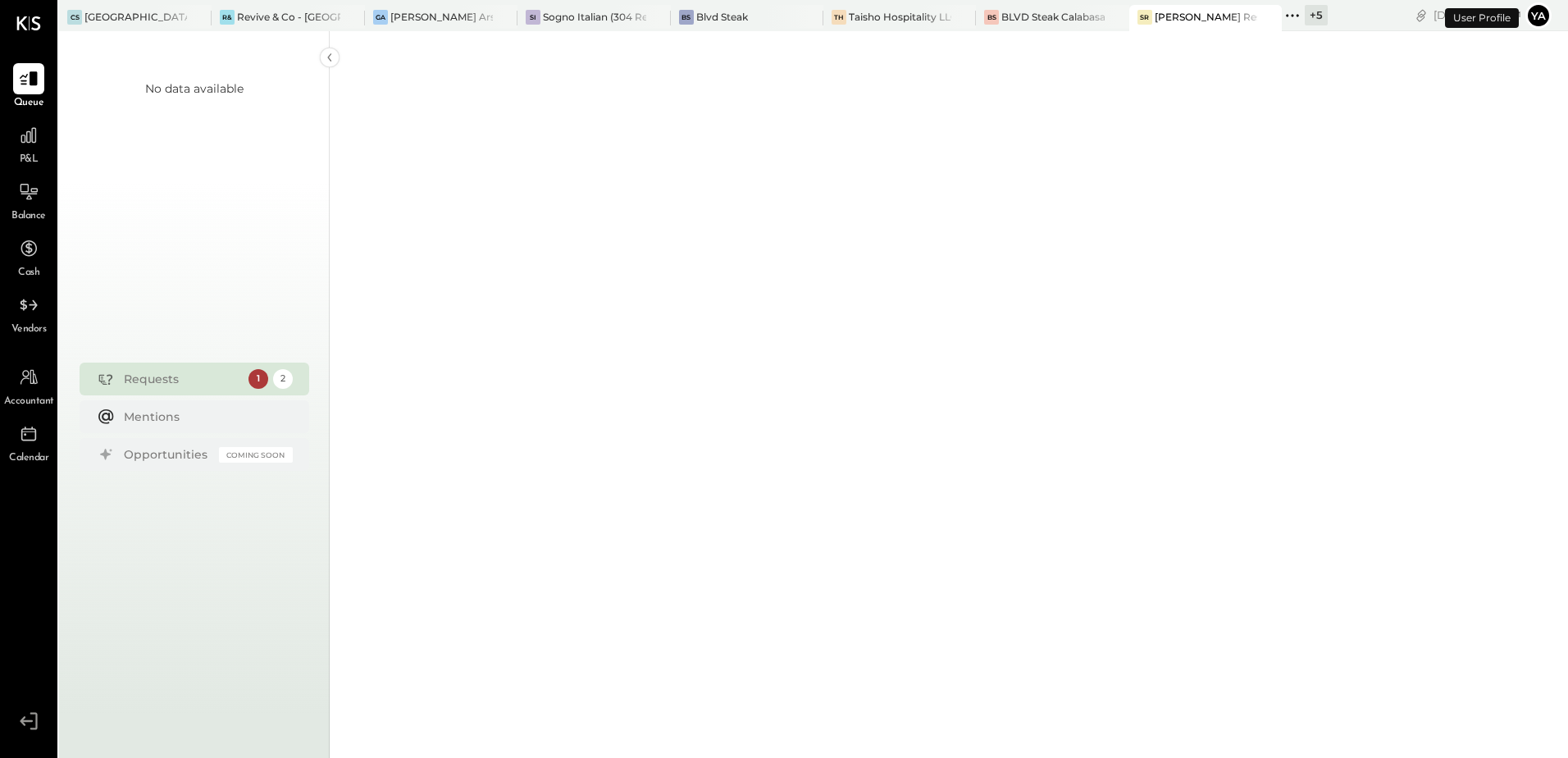
click at [32, 157] on span "P&L" at bounding box center [29, 160] width 19 height 15
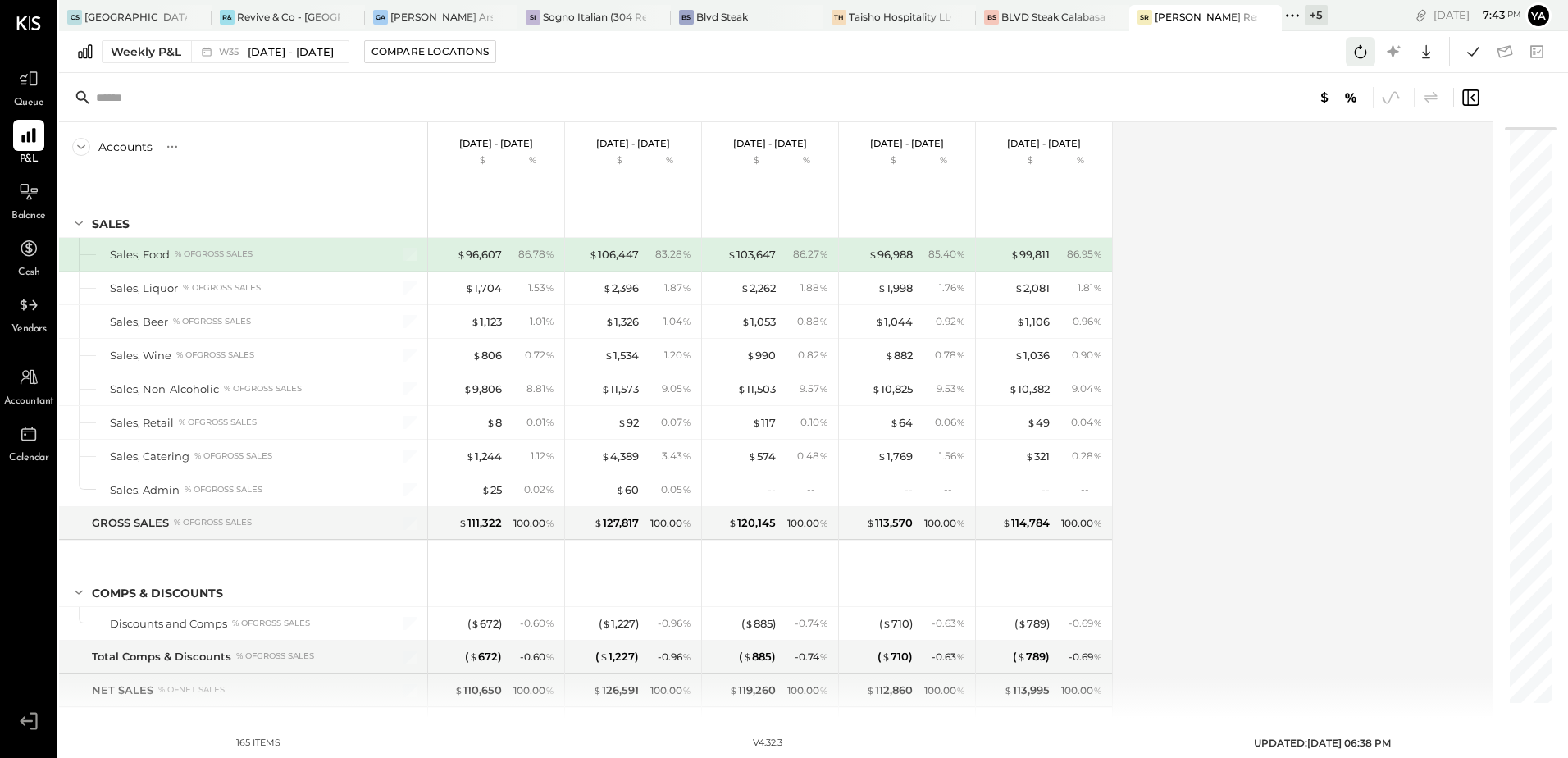
click at [1362, 55] on icon at bounding box center [1360, 52] width 21 height 21
click at [1357, 58] on icon at bounding box center [1360, 52] width 21 height 21
click at [1146, 565] on div "Accounts S % GL [DATE] - [DATE] $ % [DATE] - [DATE] $ % [DATE] - [DATE] $ % [DA…" at bounding box center [777, 419] width 1436 height 596
click at [1359, 55] on icon at bounding box center [1360, 52] width 21 height 21
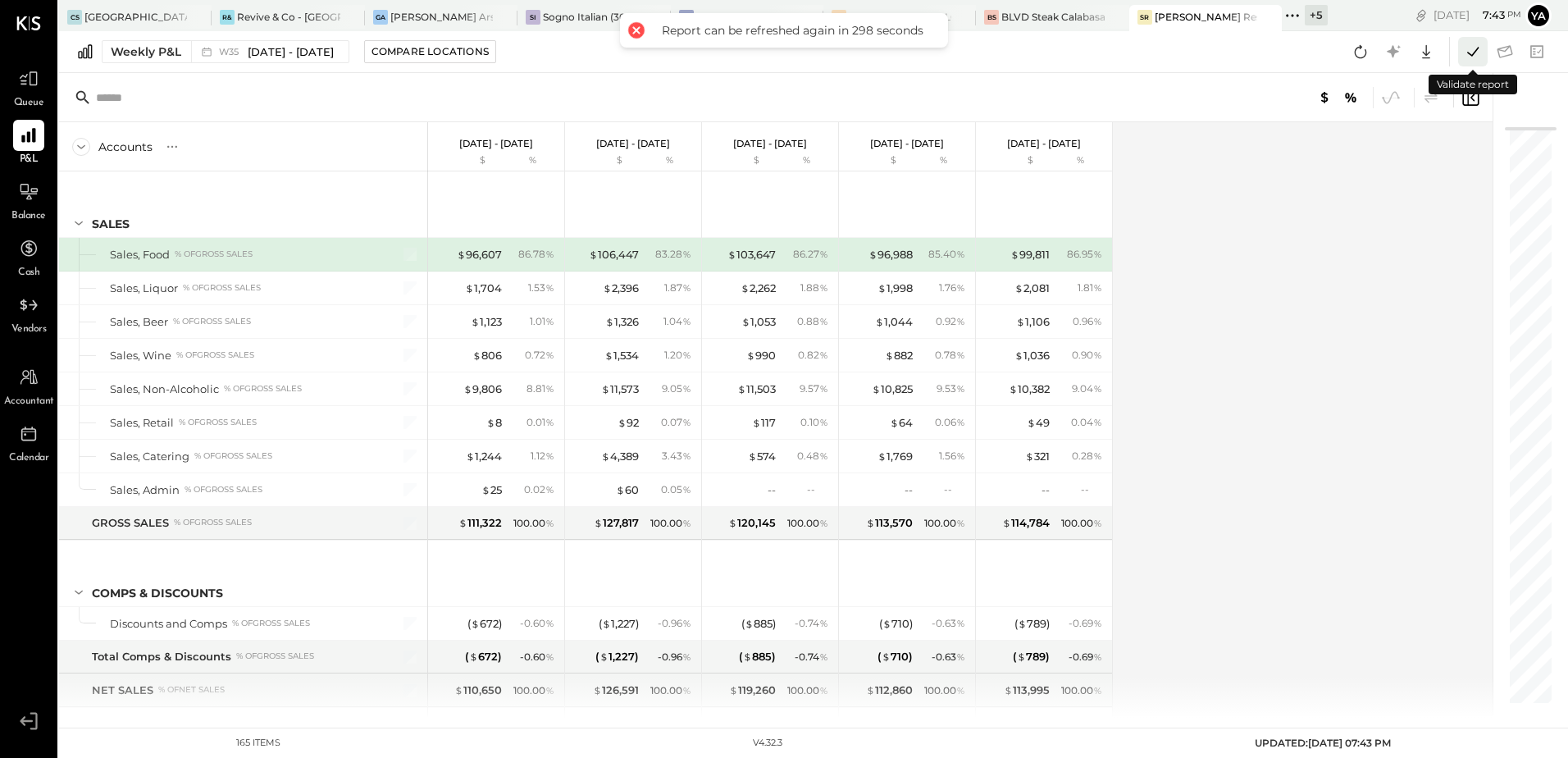
click at [1472, 53] on icon at bounding box center [1473, 52] width 21 height 21
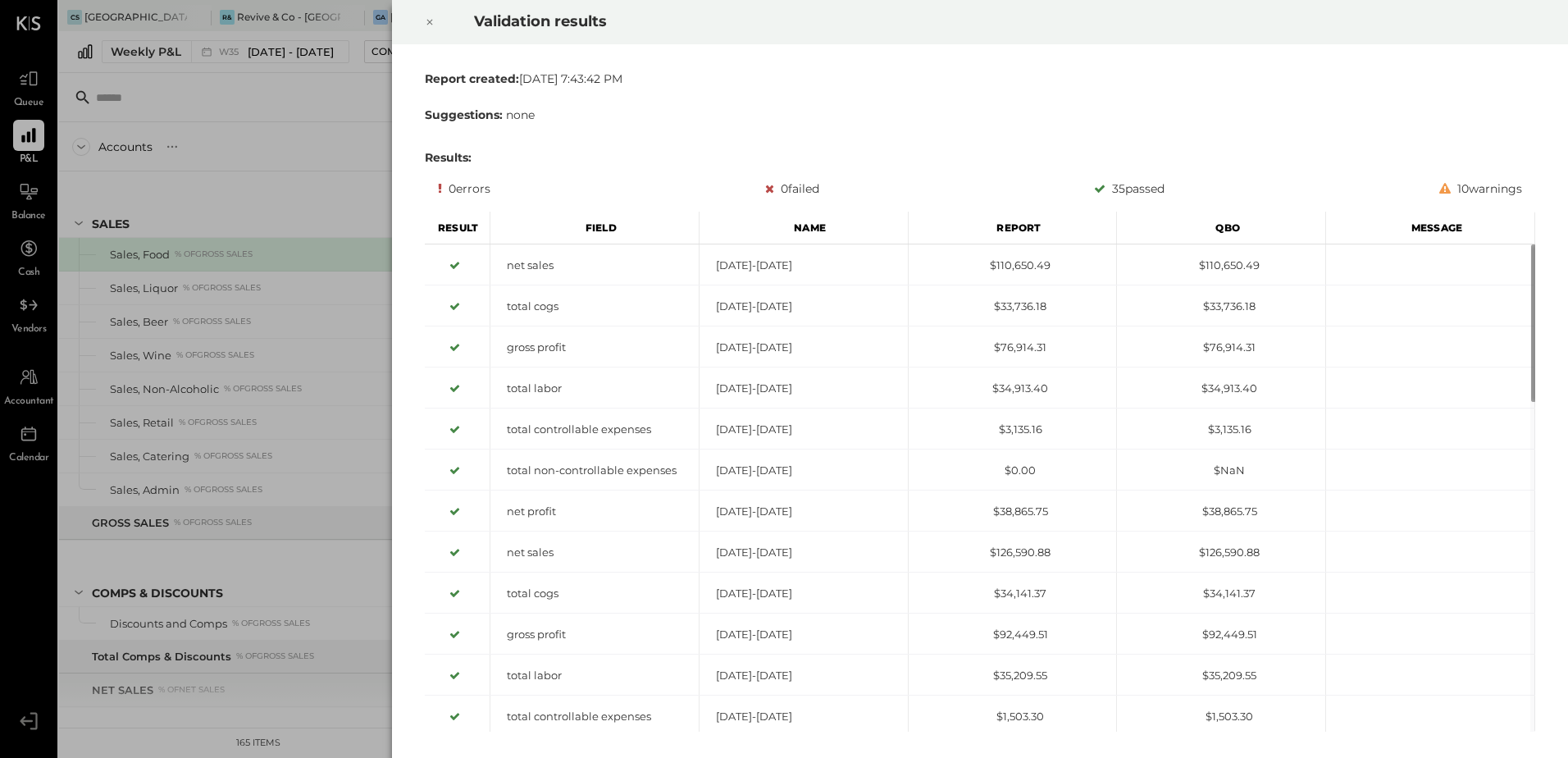
click at [429, 18] on icon at bounding box center [430, 22] width 10 height 20
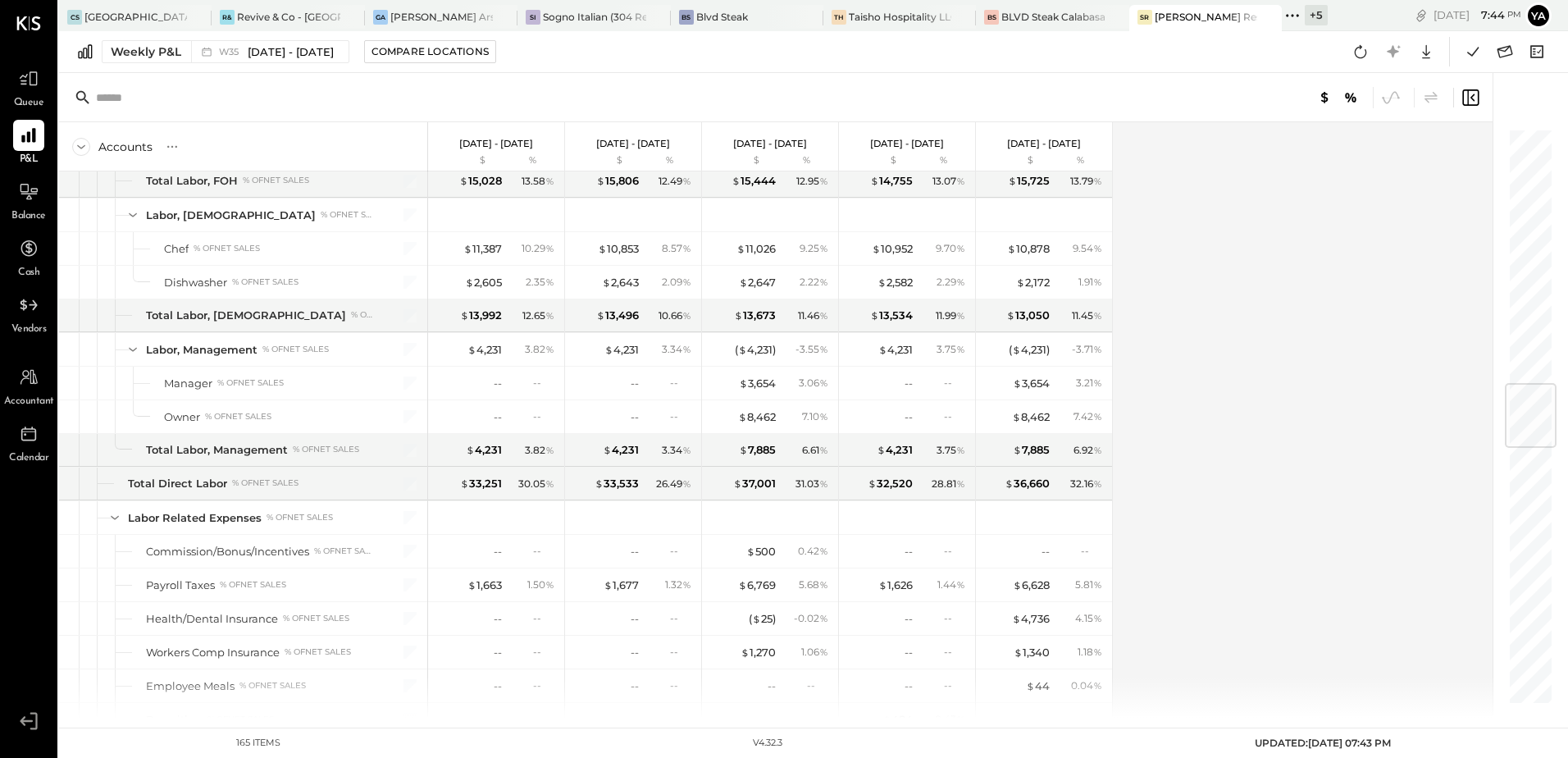
scroll to position [2214, 0]
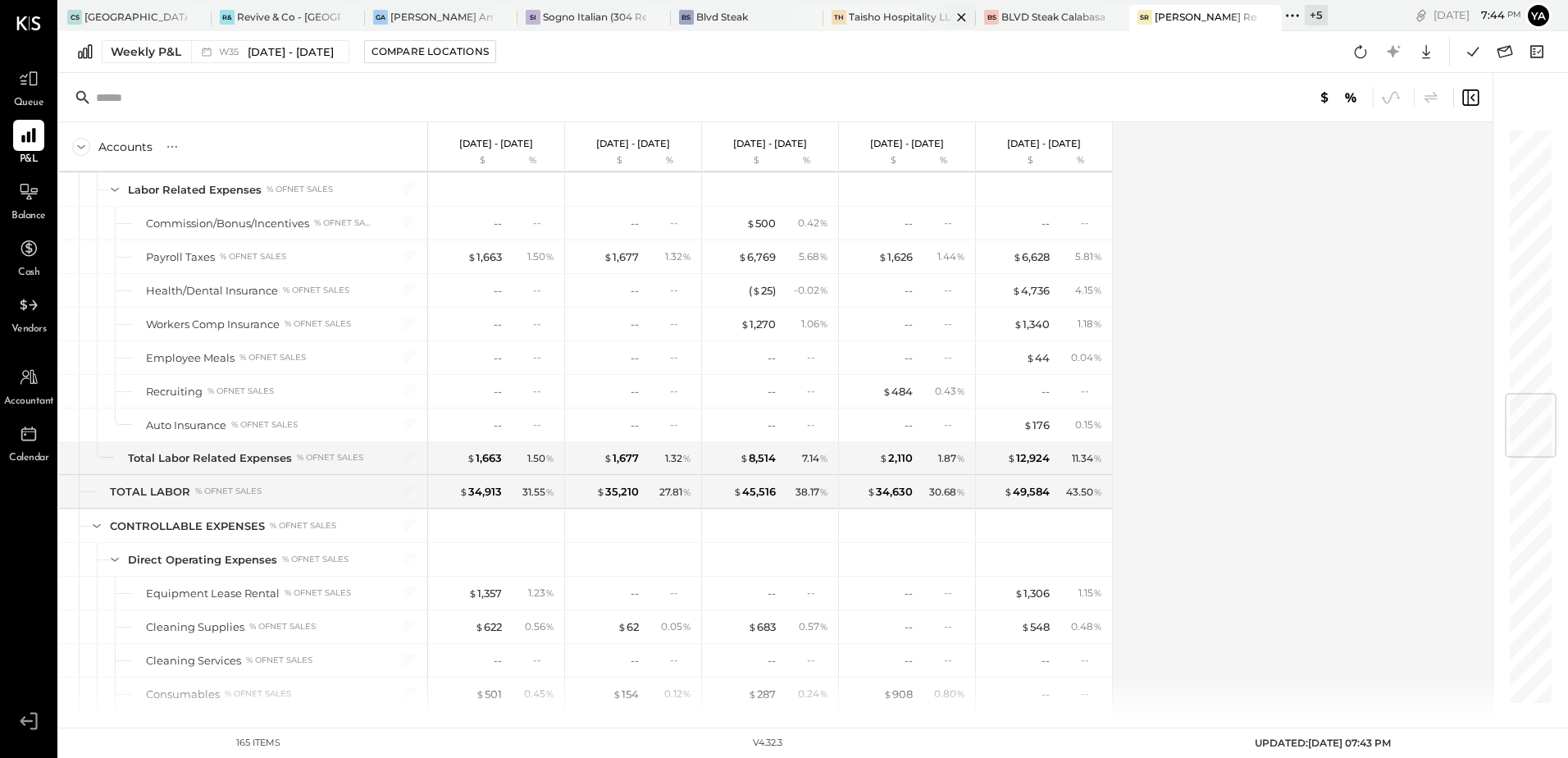
click at [882, 15] on div "Taisho Hospitality LLC" at bounding box center [900, 16] width 102 height 14
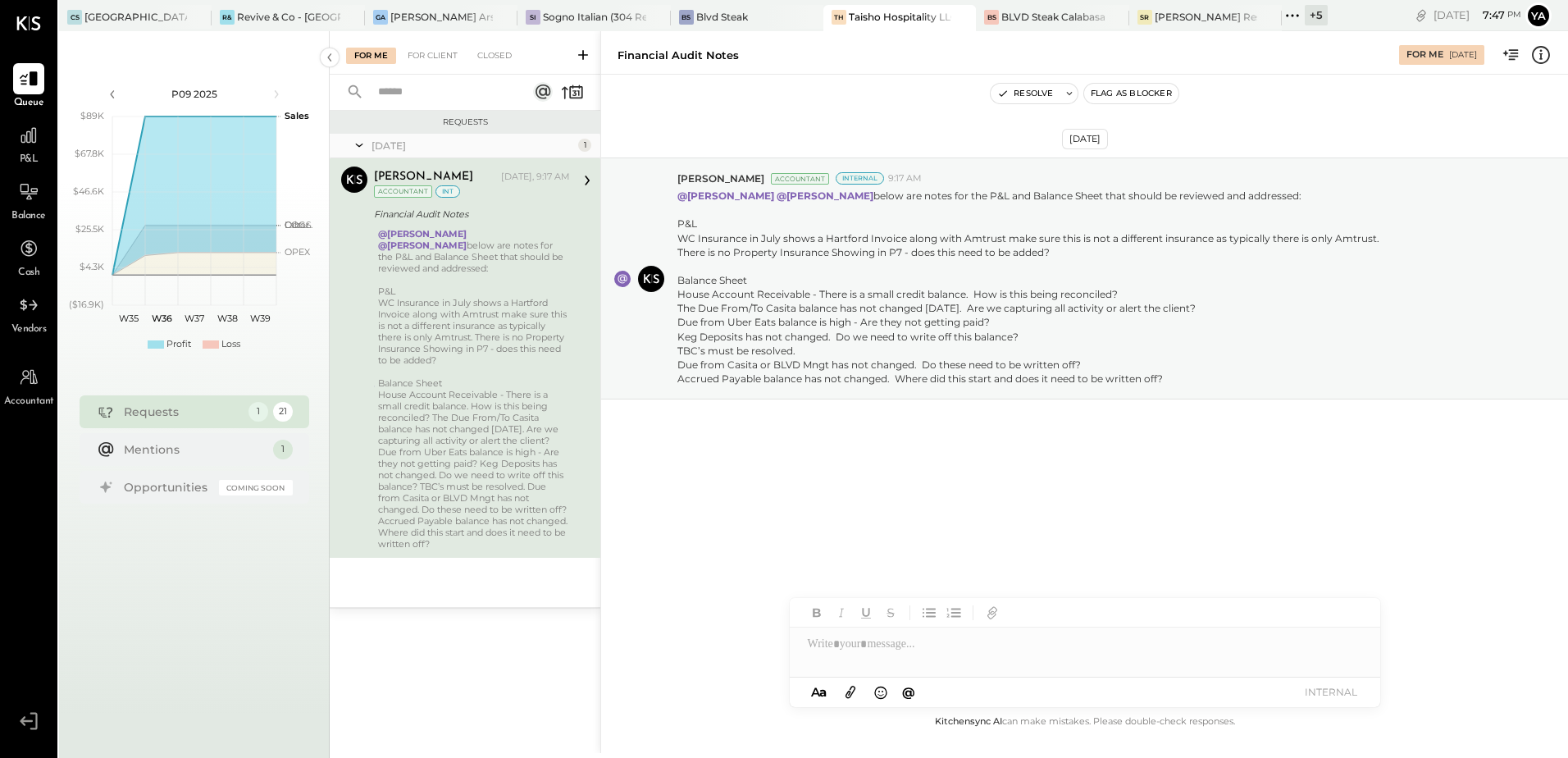
click at [29, 157] on span "P&L" at bounding box center [29, 160] width 19 height 15
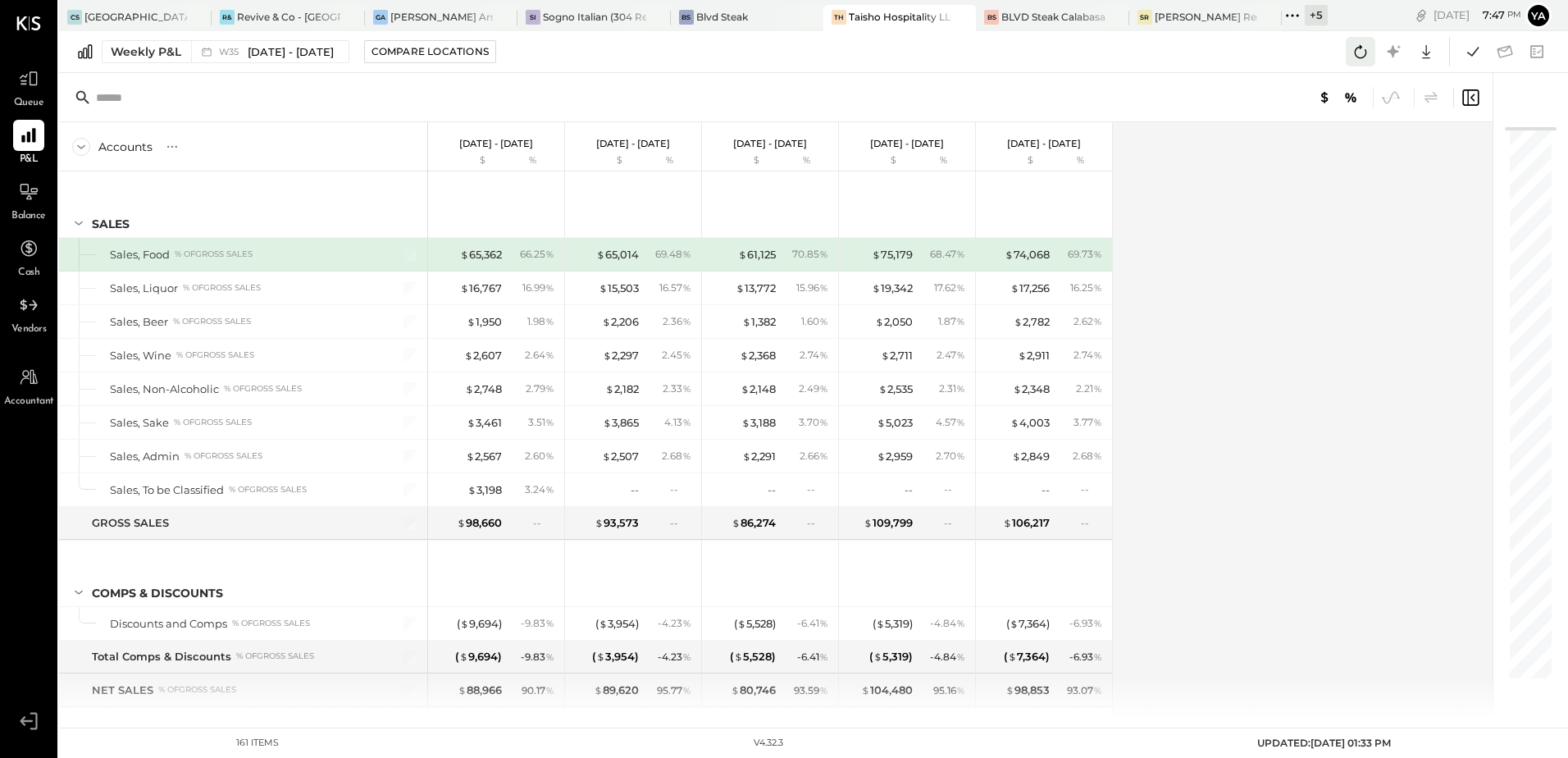
click at [1363, 58] on icon at bounding box center [1360, 52] width 21 height 21
click at [1355, 54] on icon at bounding box center [1360, 52] width 21 height 21
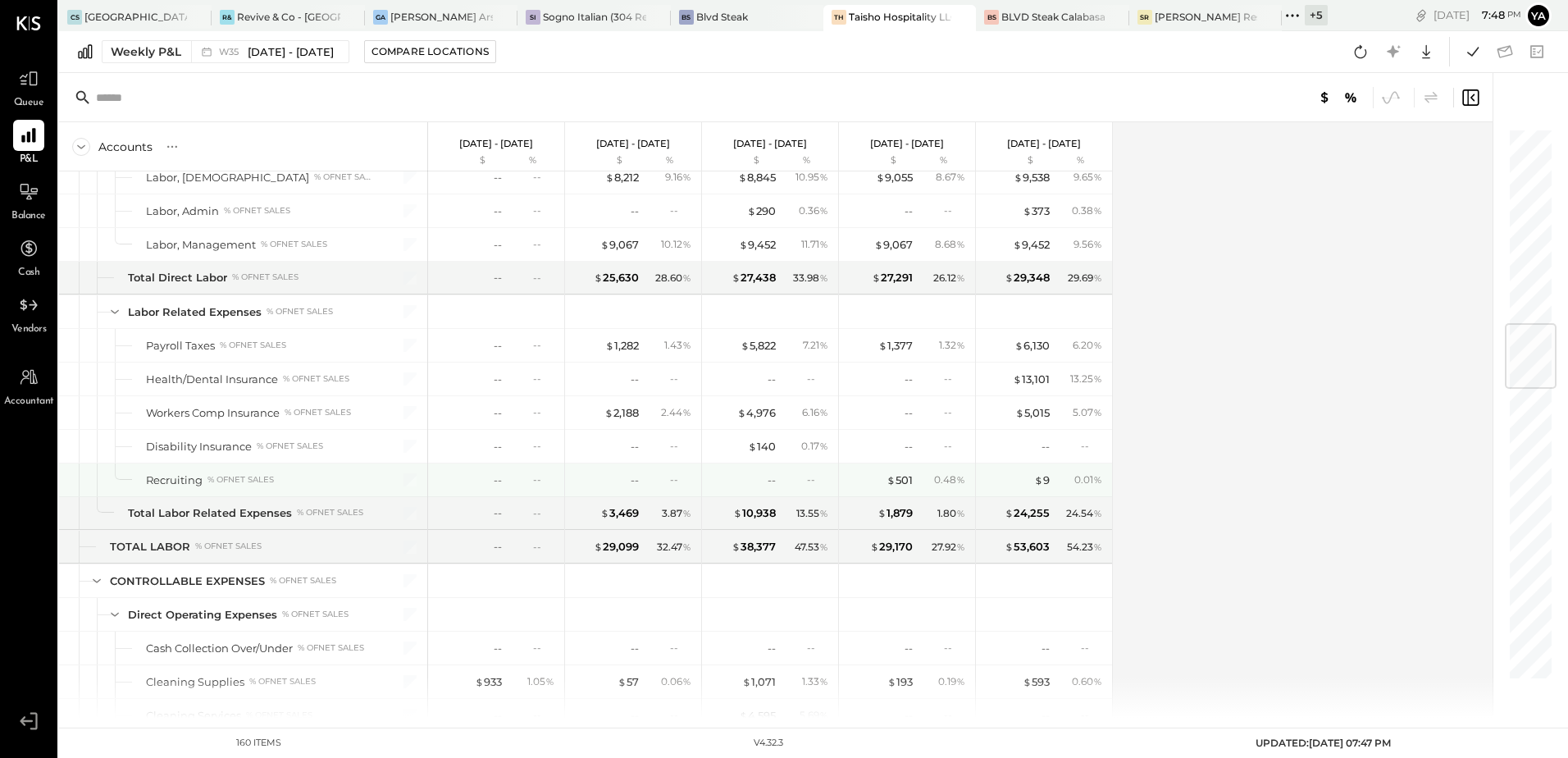
scroll to position [1558, 0]
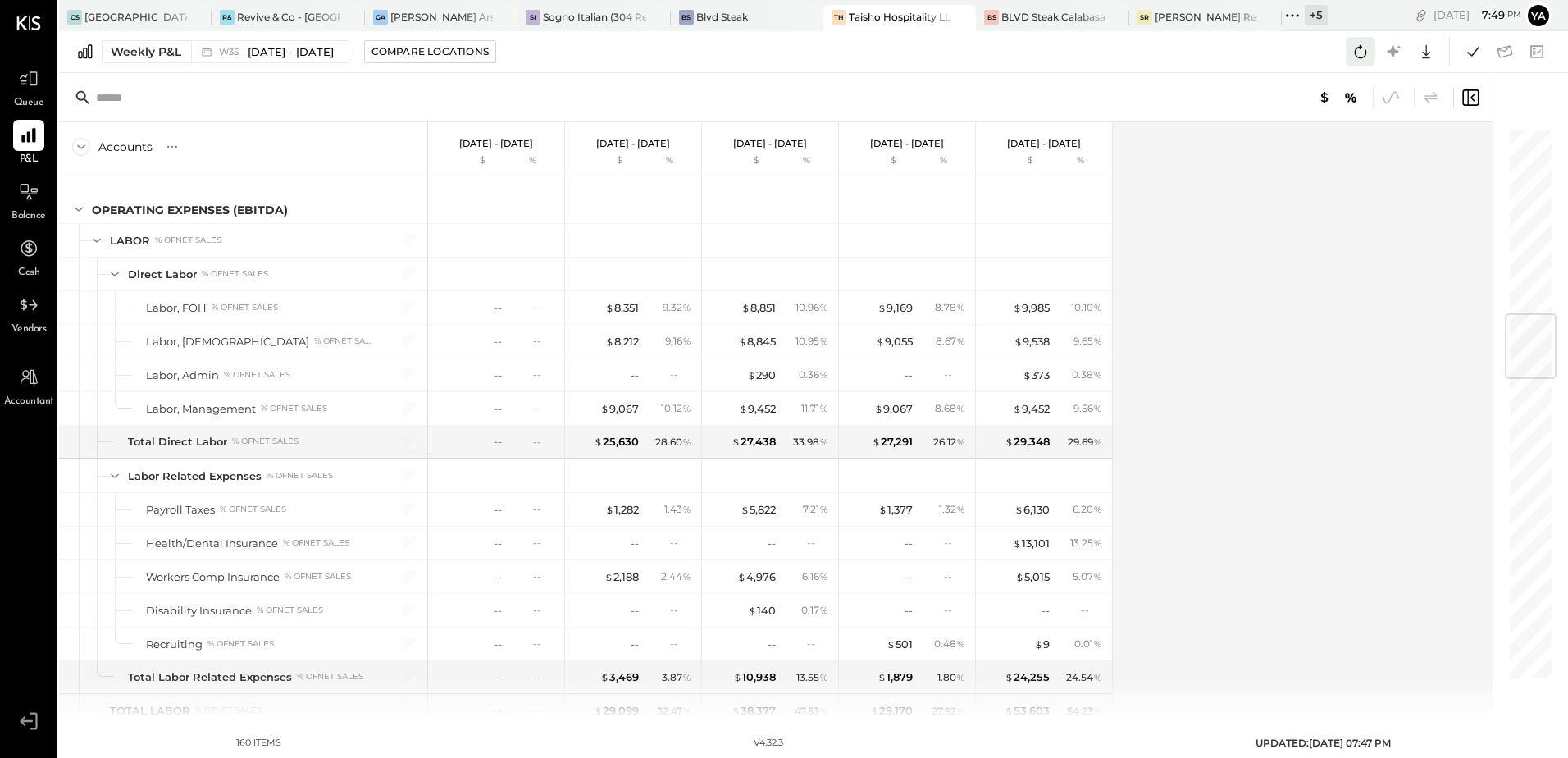
click at [1367, 49] on icon at bounding box center [1360, 52] width 21 height 21
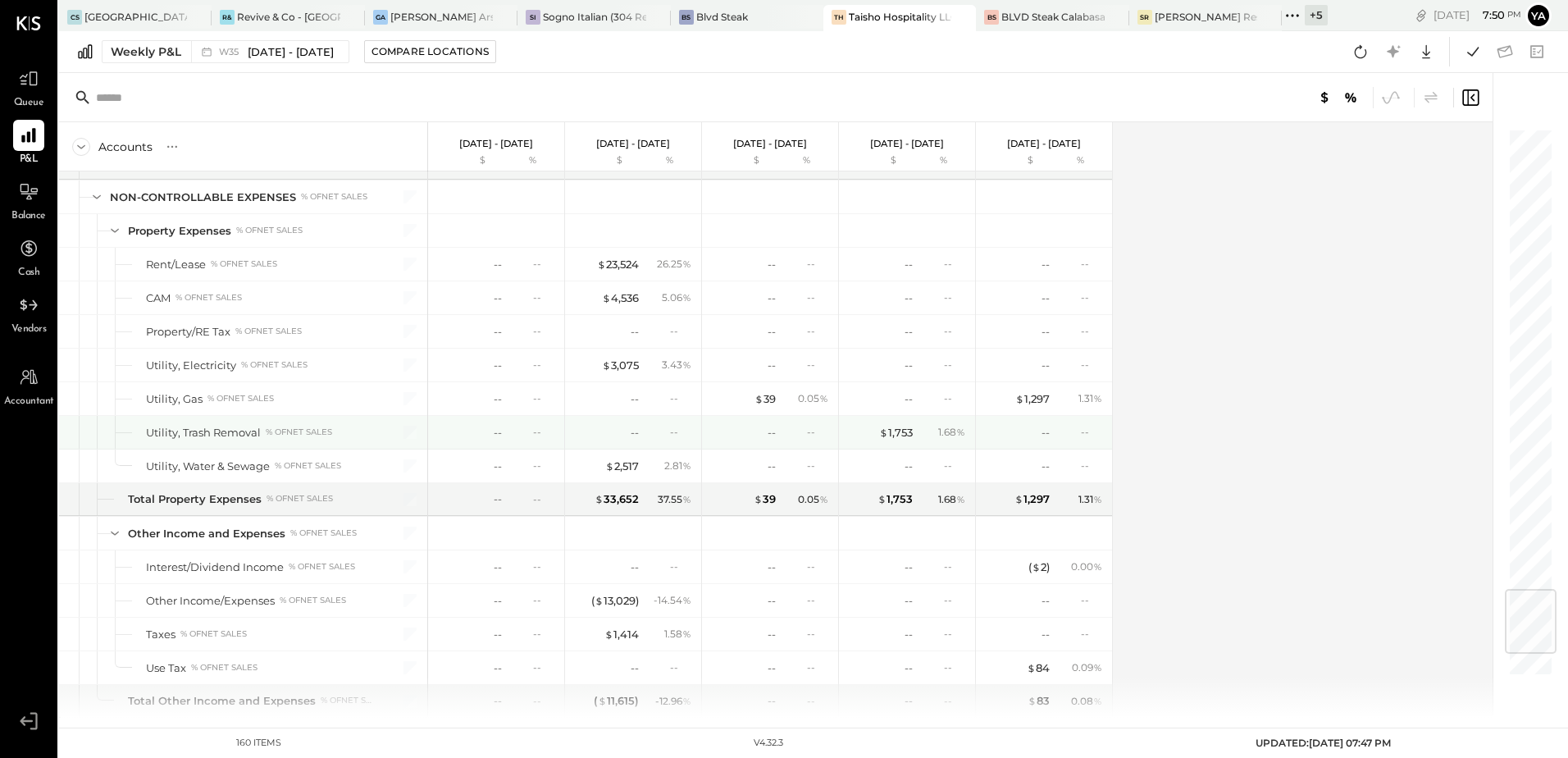
scroll to position [4030, 0]
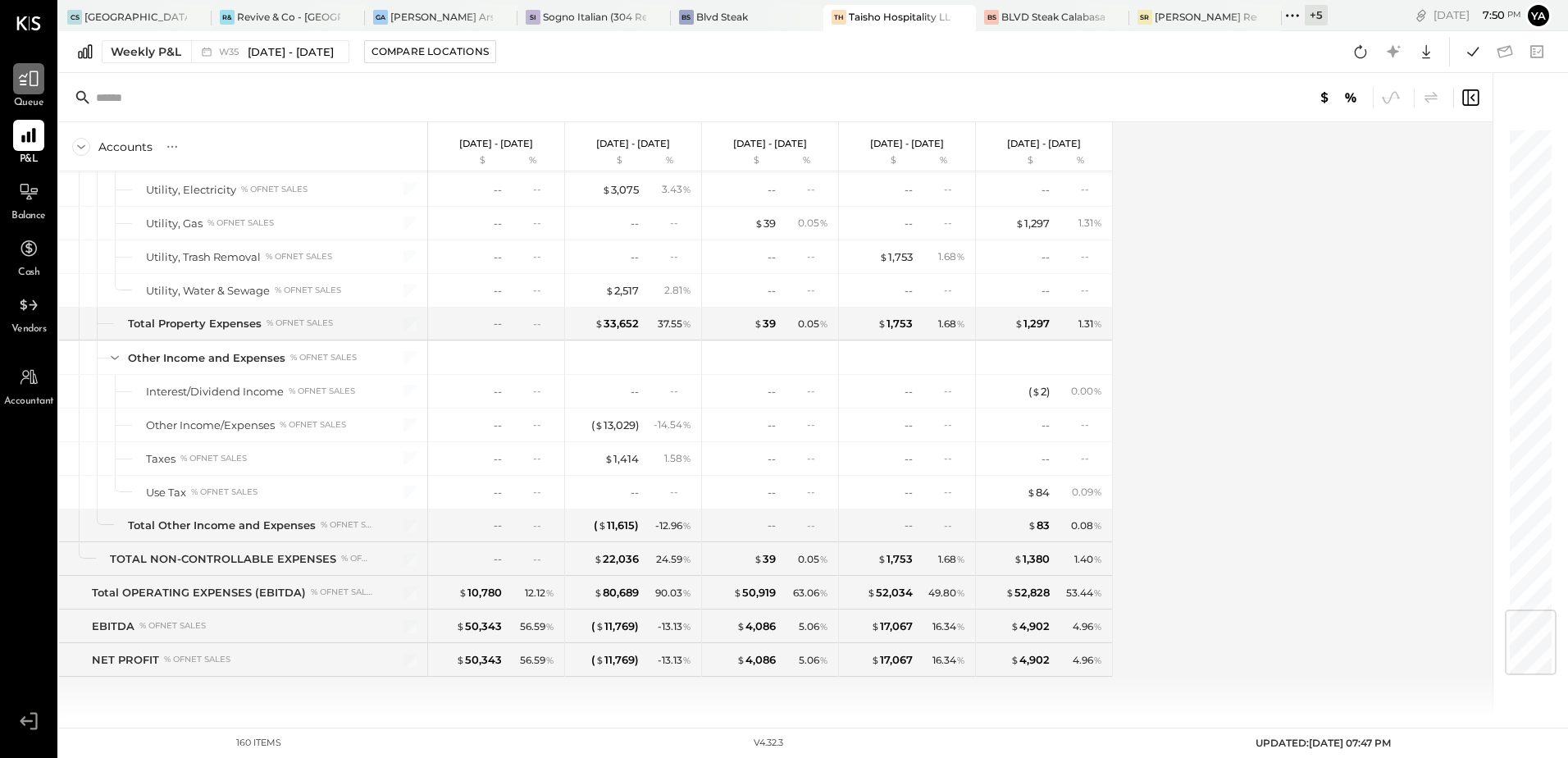
click at [31, 94] on div at bounding box center [29, 79] width 31 height 31
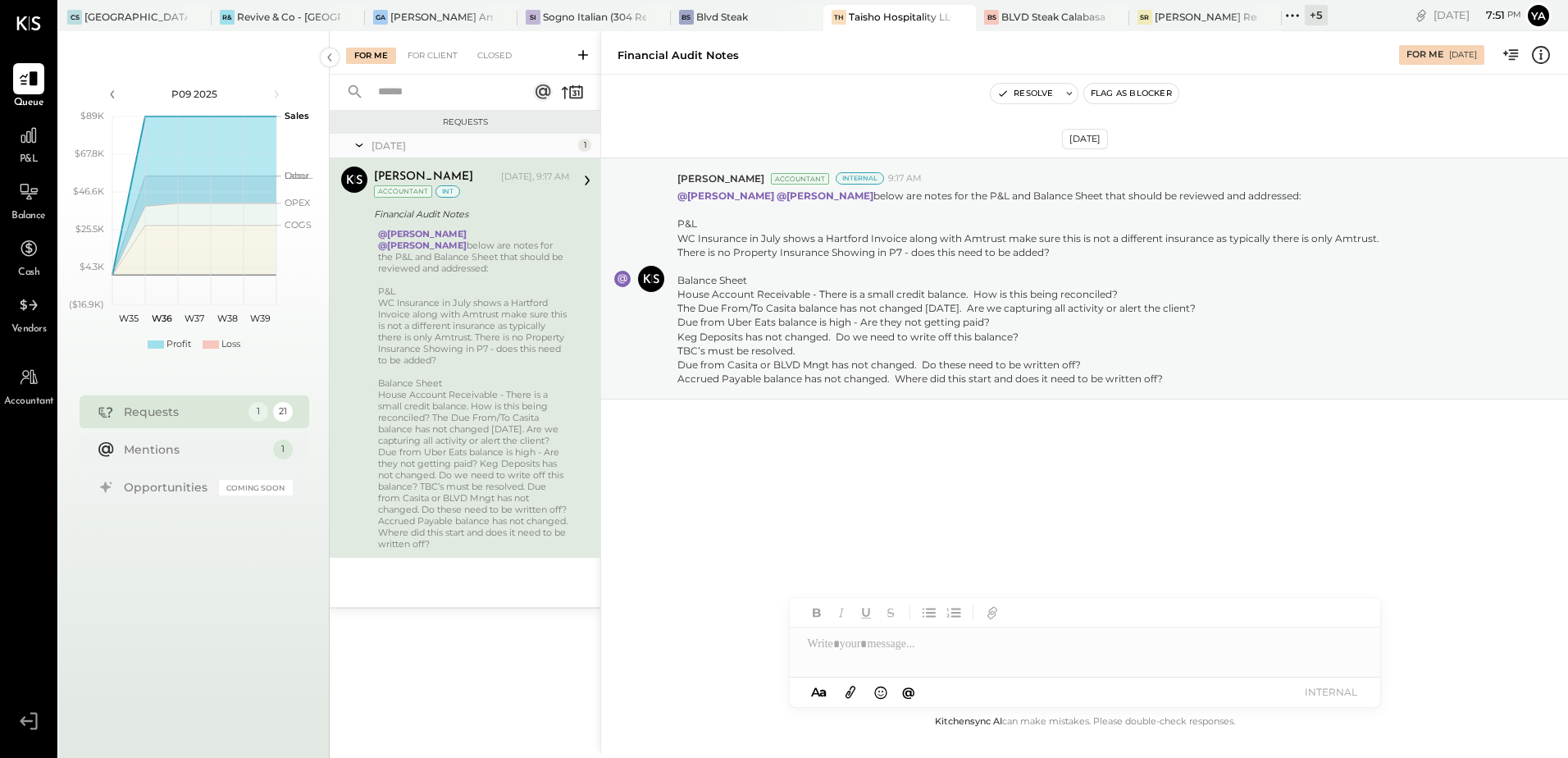
click at [1235, 488] on div "Sep 2nd, 2025 Chris Dash Accountant Internal 9:17 AM @Yasin Shabhai @Tarang Pad…" at bounding box center [1084, 319] width 967 height 407
